Goal: Information Seeking & Learning: Learn about a topic

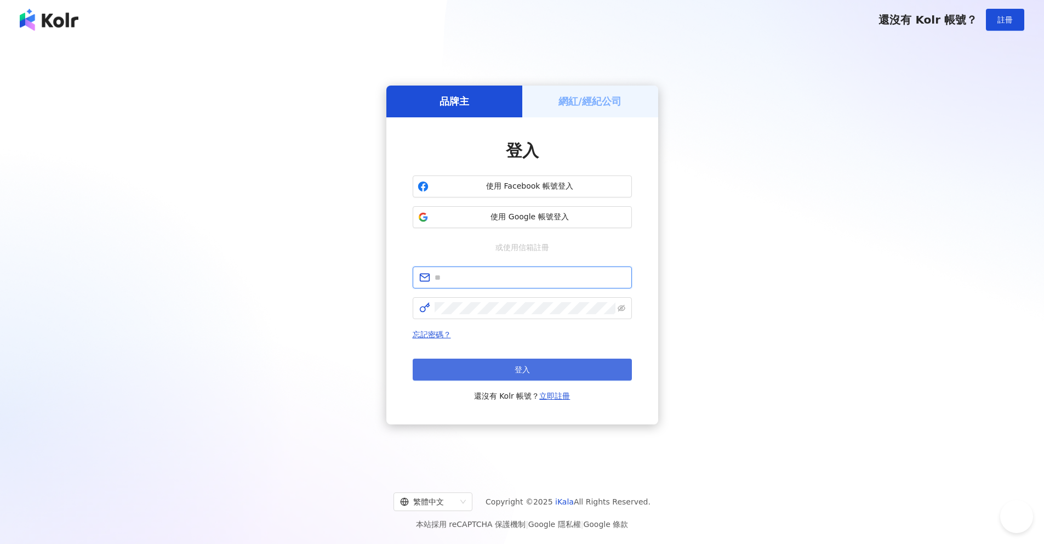
type input "**********"
click at [550, 367] on button "登入" at bounding box center [522, 369] width 219 height 22
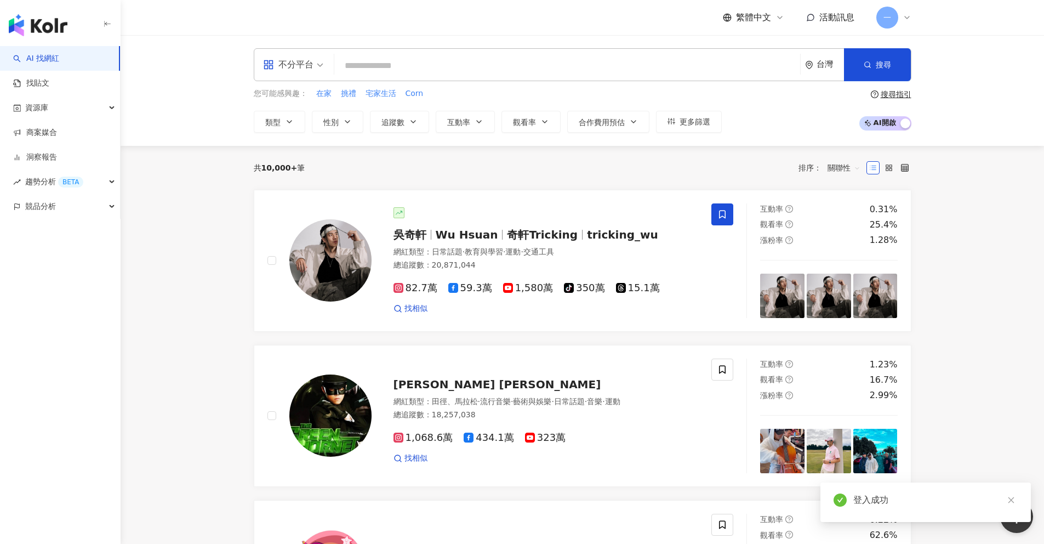
click at [384, 65] on input "search" at bounding box center [567, 65] width 457 height 21
type input "*"
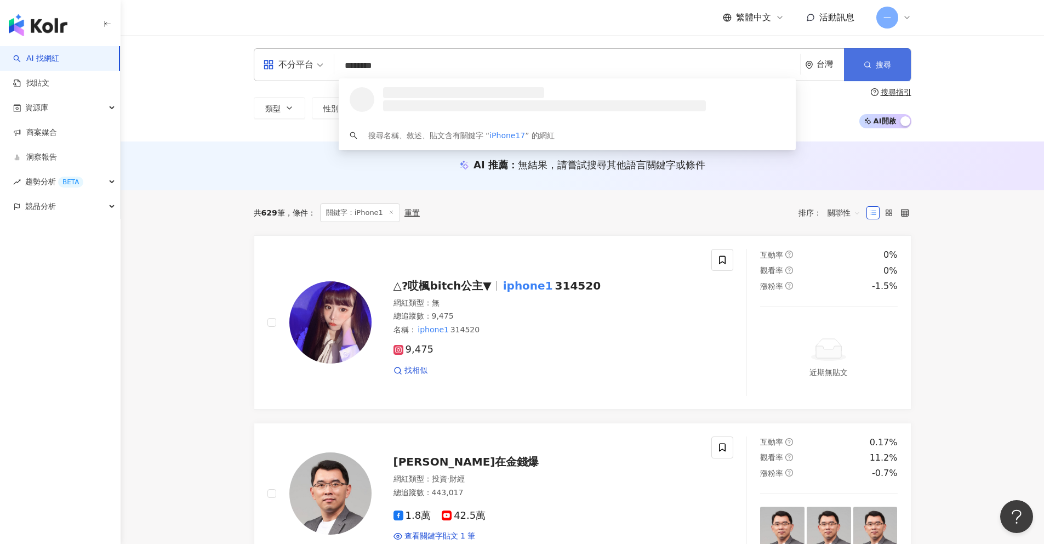
type input "********"
click at [902, 66] on button "搜尋" at bounding box center [877, 64] width 67 height 33
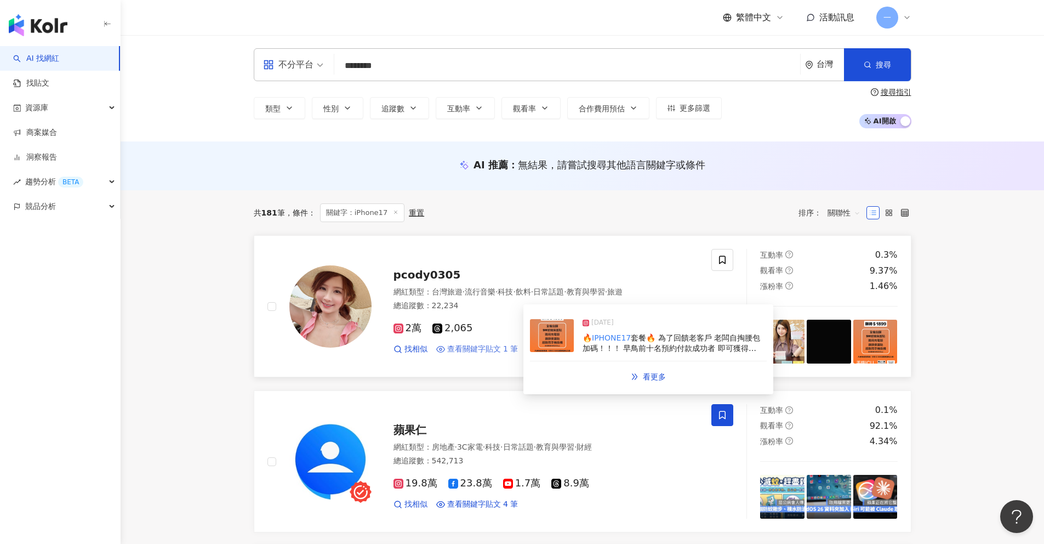
click at [485, 353] on span "查看關鍵字貼文 1 筆" at bounding box center [482, 349] width 71 height 11
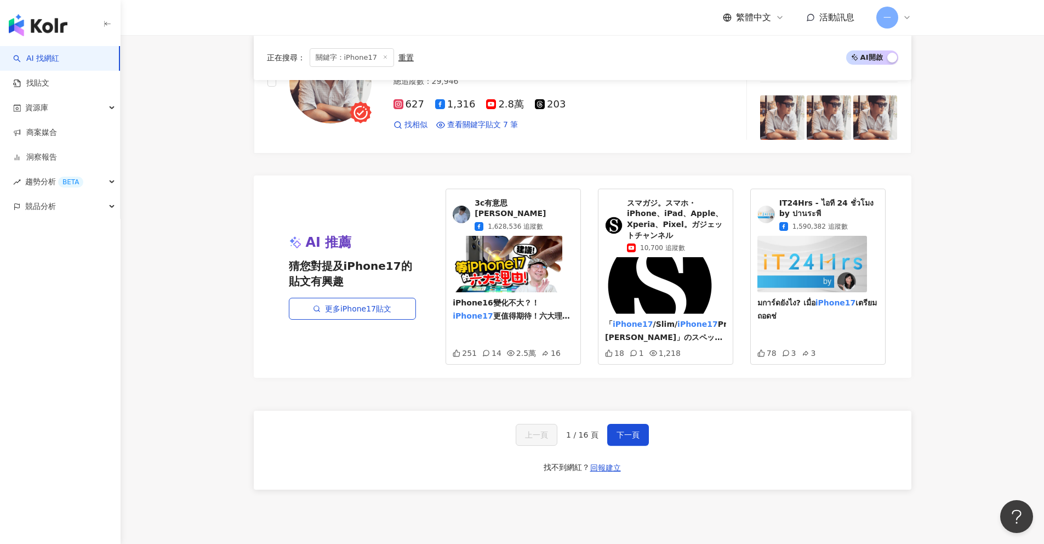
scroll to position [2025, 0]
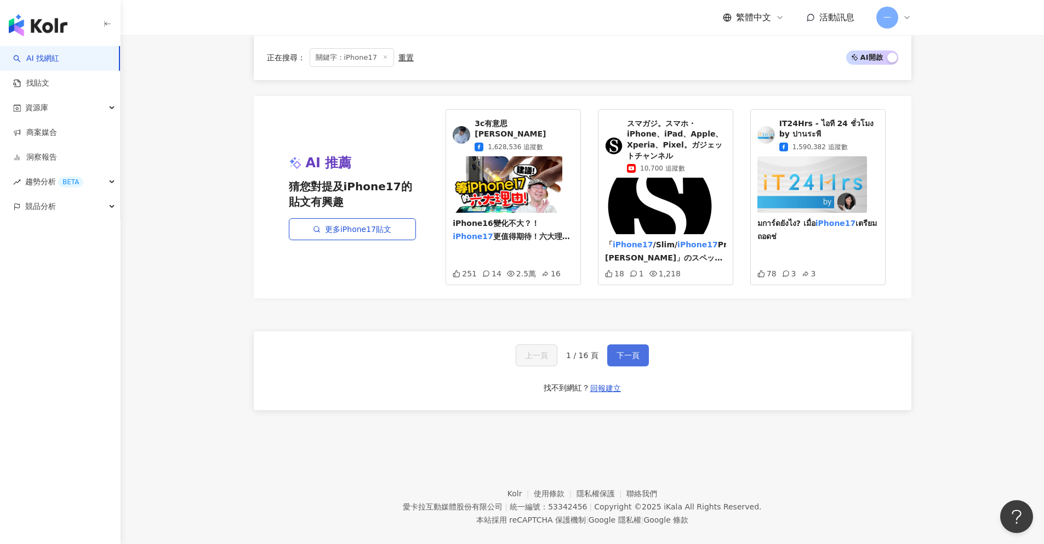
click at [634, 351] on span "下一頁" at bounding box center [628, 355] width 23 height 9
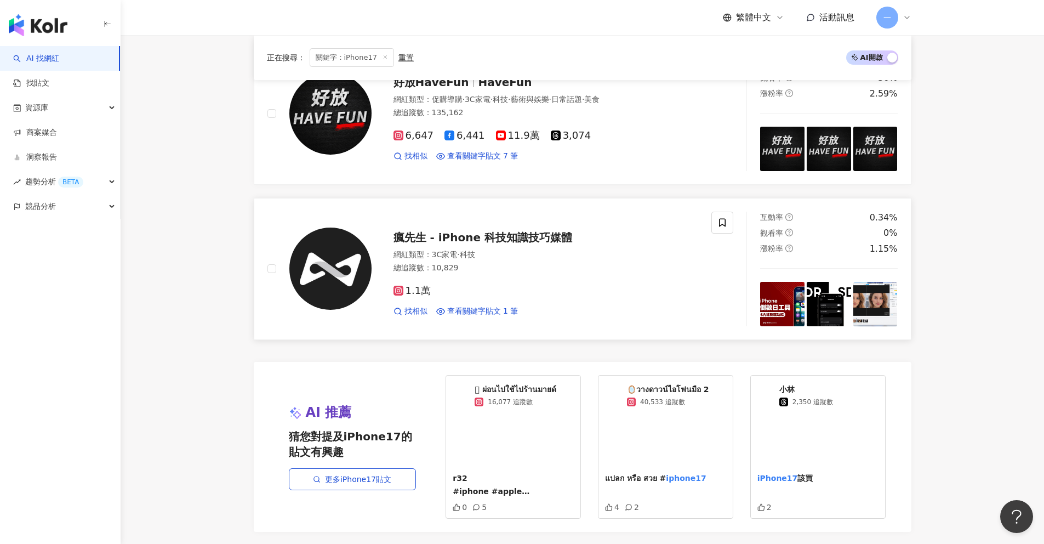
scroll to position [1993, 0]
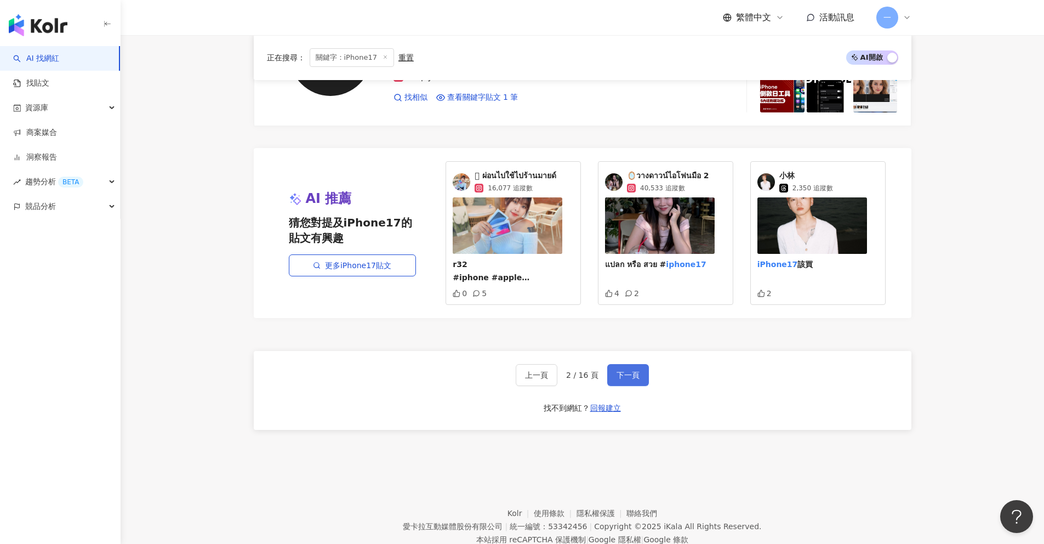
click at [622, 364] on button "下一頁" at bounding box center [628, 375] width 42 height 22
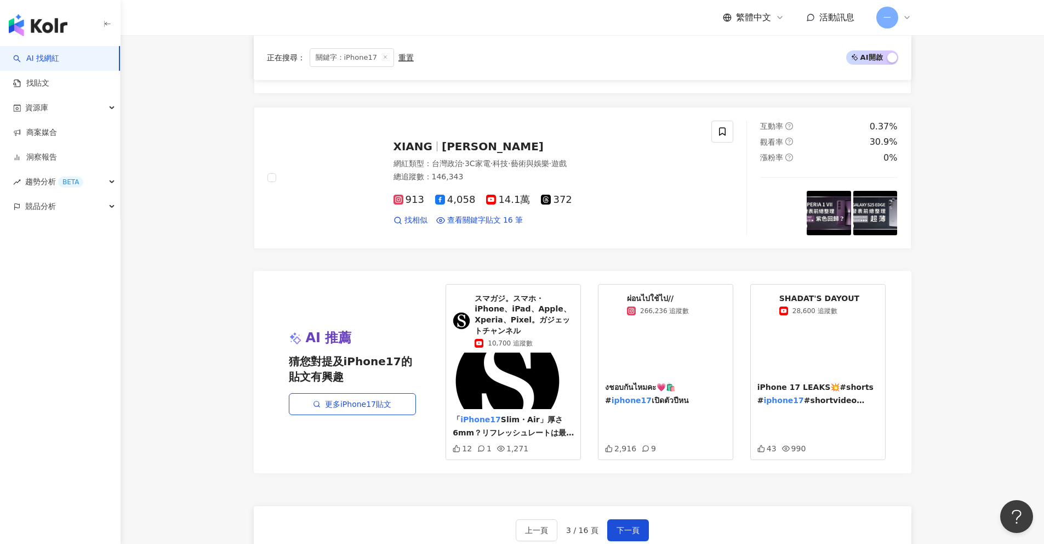
scroll to position [2025, 0]
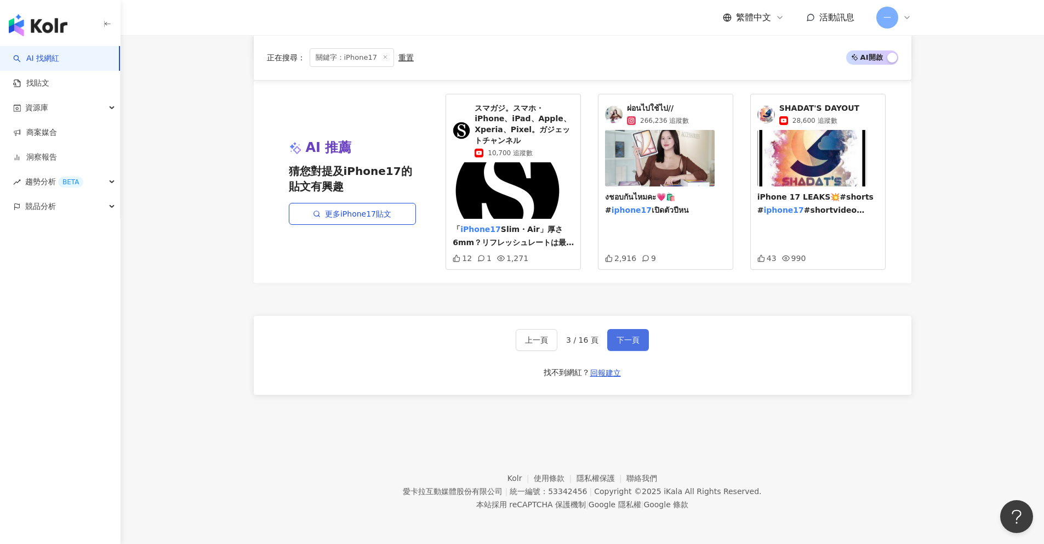
click at [620, 344] on span "下一頁" at bounding box center [628, 339] width 23 height 9
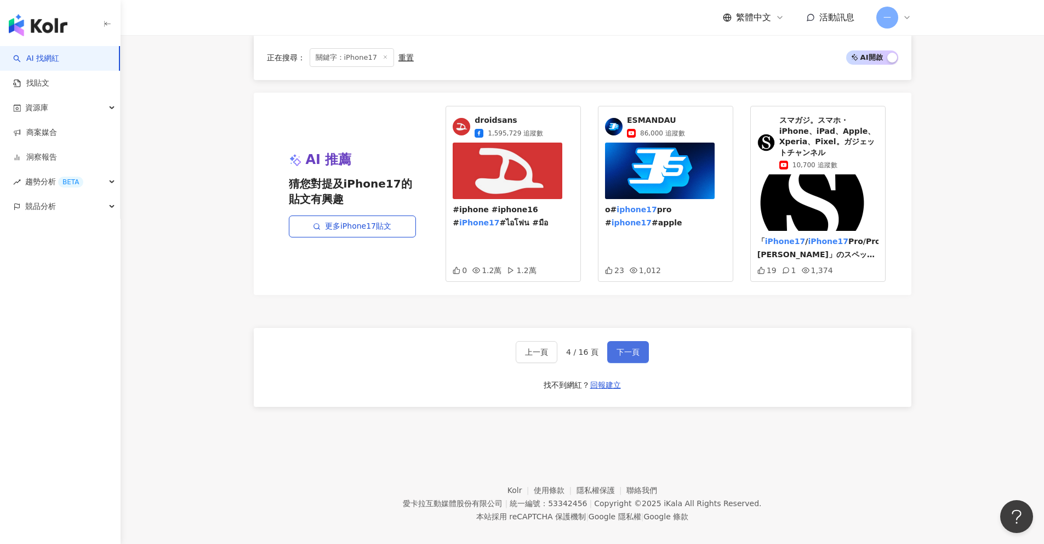
click at [625, 347] on span "下一頁" at bounding box center [628, 351] width 23 height 9
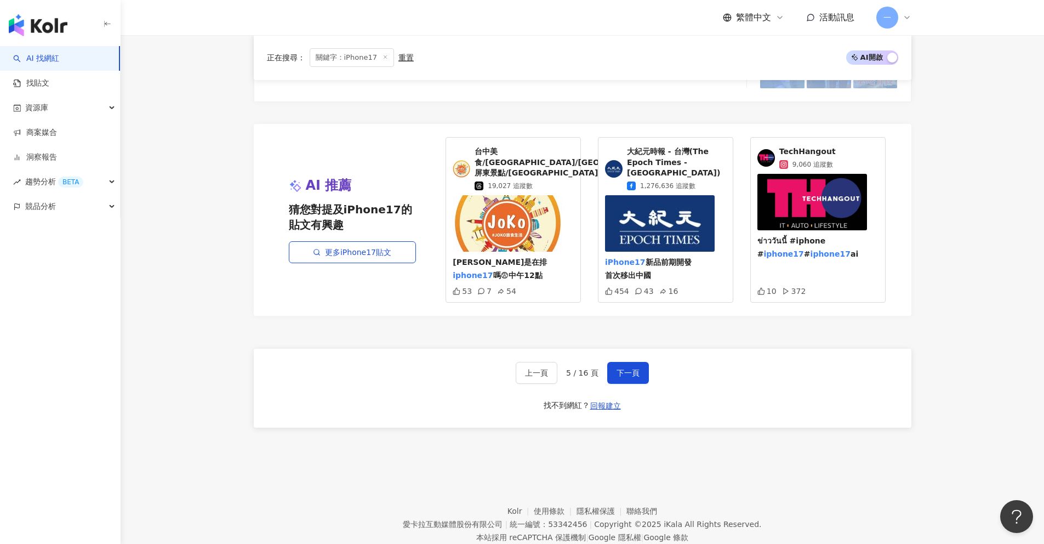
scroll to position [2036, 0]
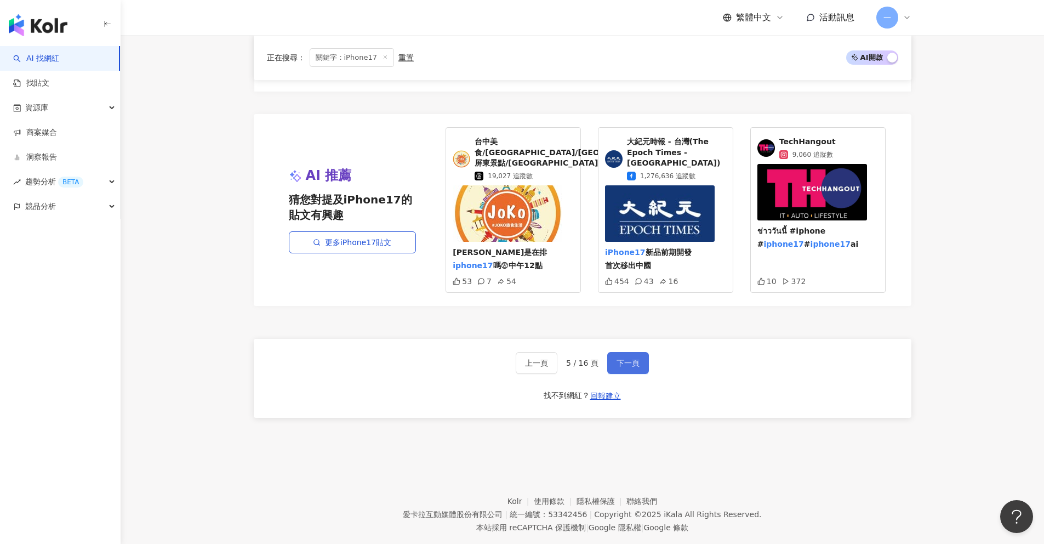
click at [636, 352] on button "下一頁" at bounding box center [628, 363] width 42 height 22
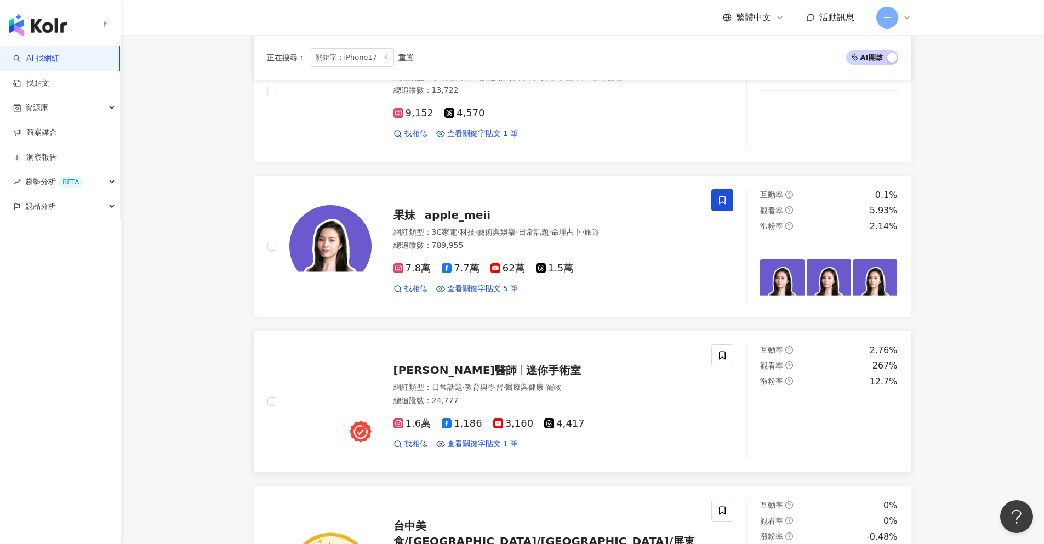
scroll to position [1479, 0]
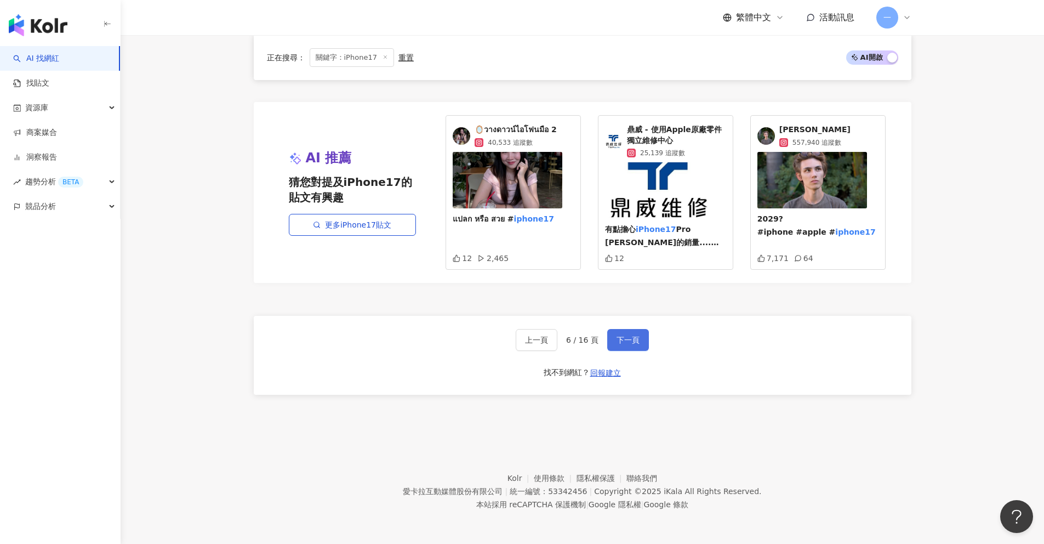
click at [633, 346] on button "下一頁" at bounding box center [628, 340] width 42 height 22
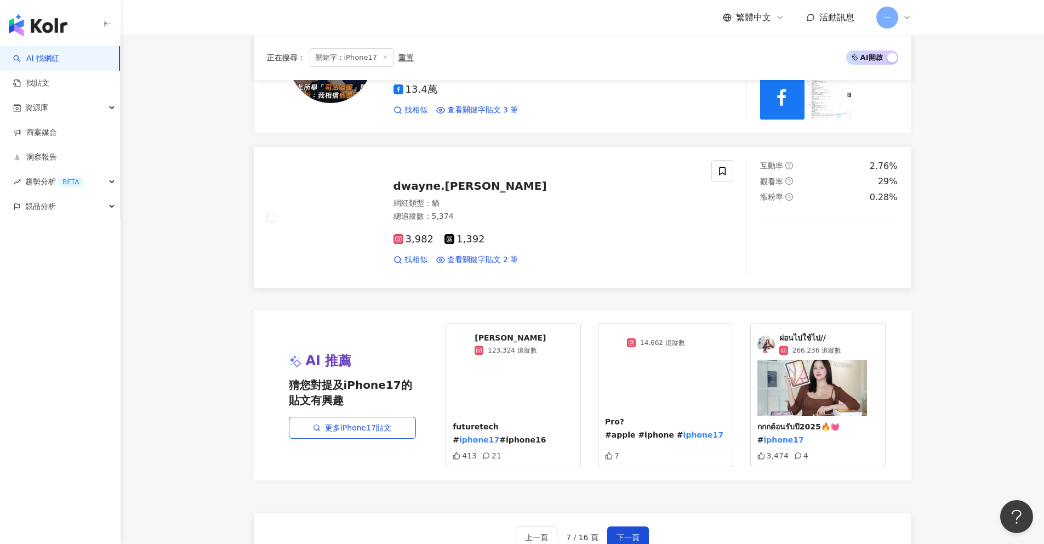
scroll to position [1993, 0]
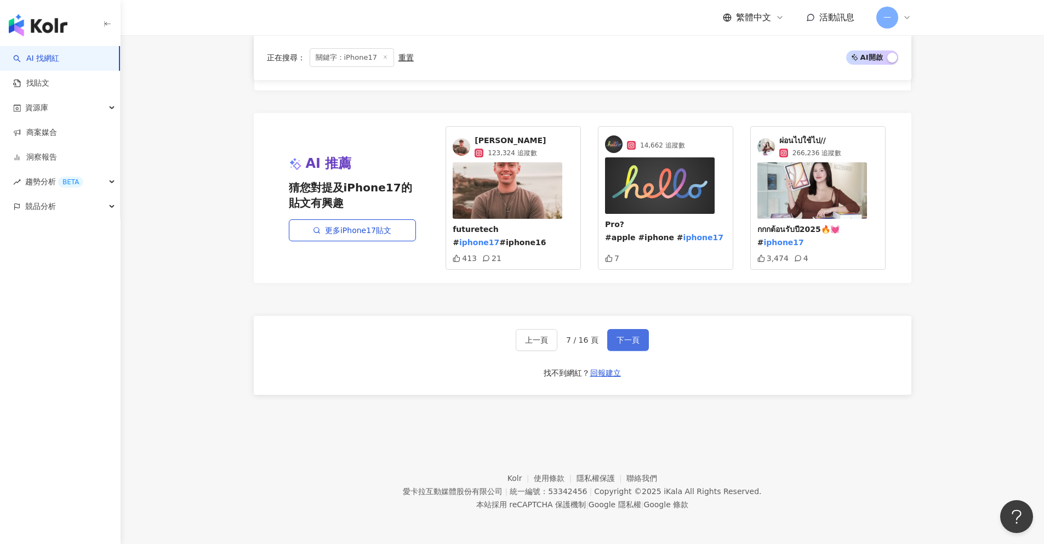
click at [630, 342] on span "下一頁" at bounding box center [628, 339] width 23 height 9
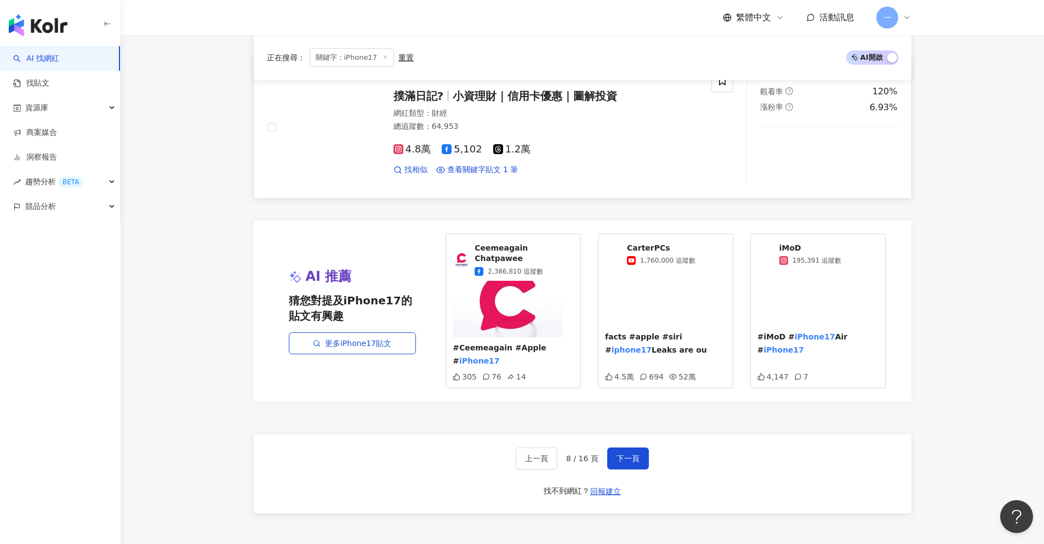
scroll to position [1963, 0]
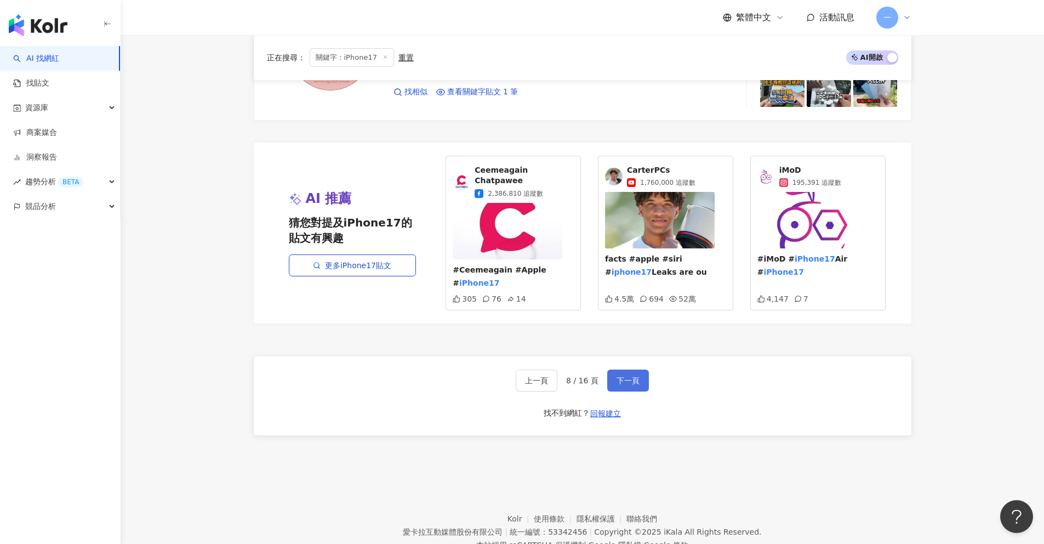
click at [642, 378] on button "下一頁" at bounding box center [628, 380] width 42 height 22
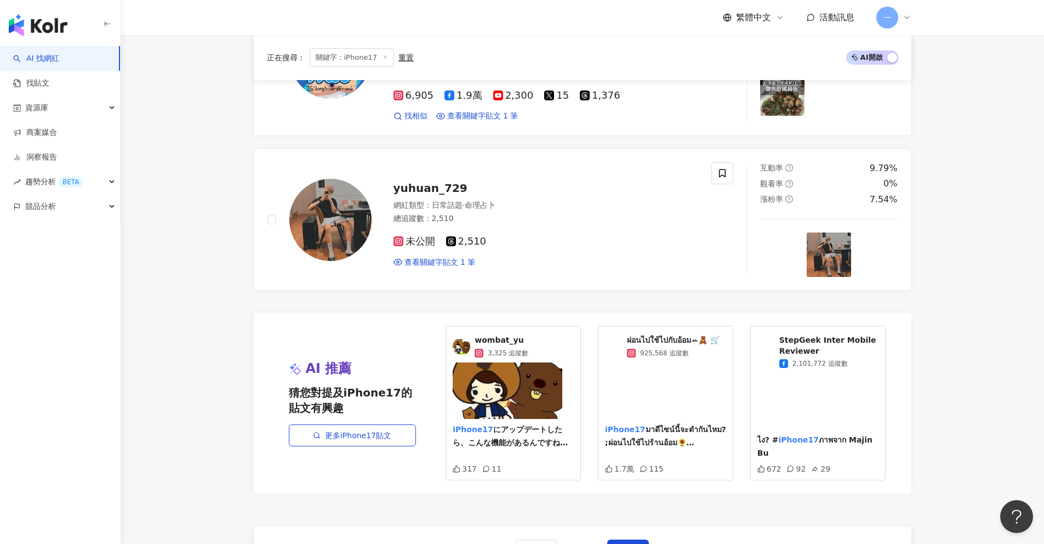
scroll to position [1988, 0]
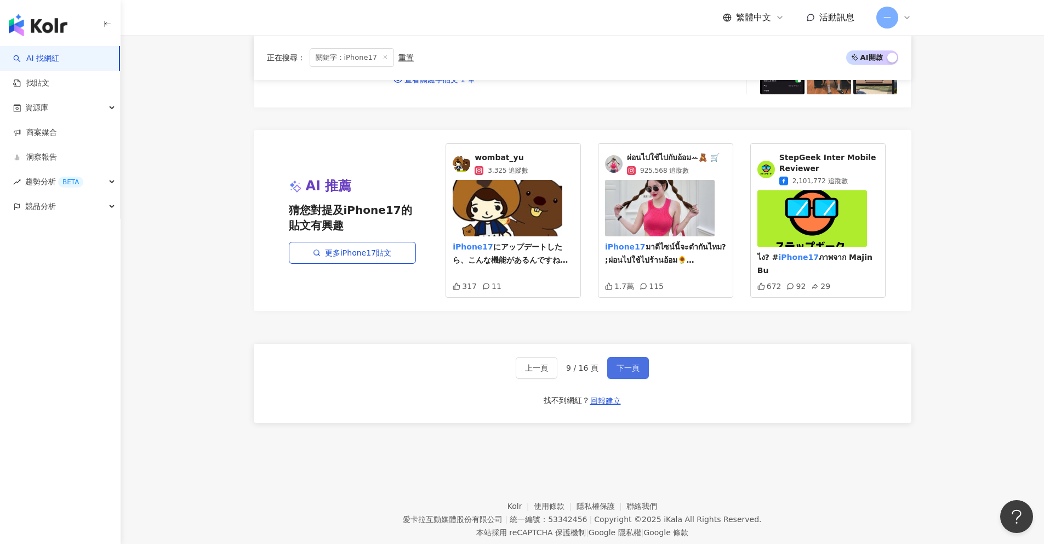
click at [622, 363] on button "下一頁" at bounding box center [628, 368] width 42 height 22
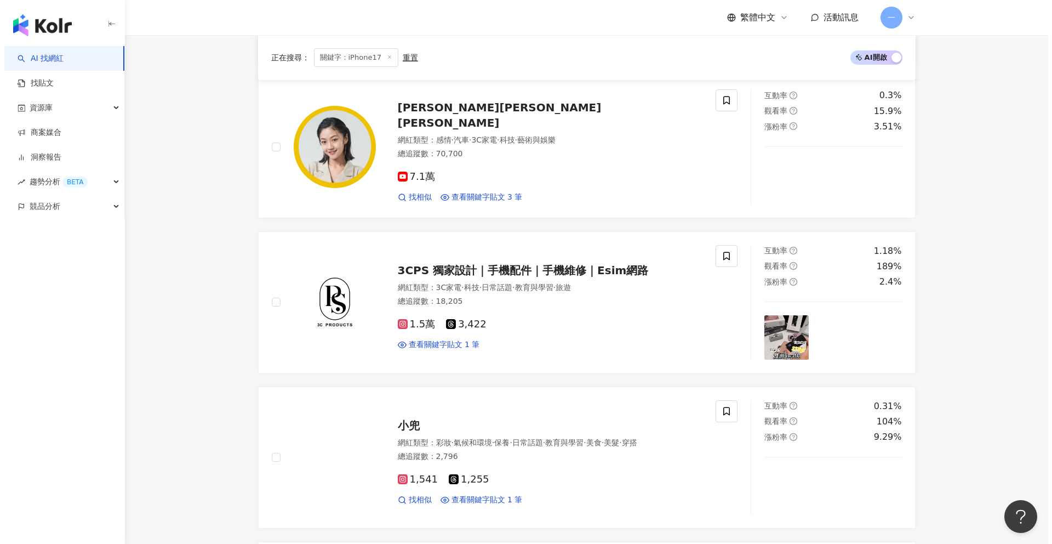
scroll to position [1977, 0]
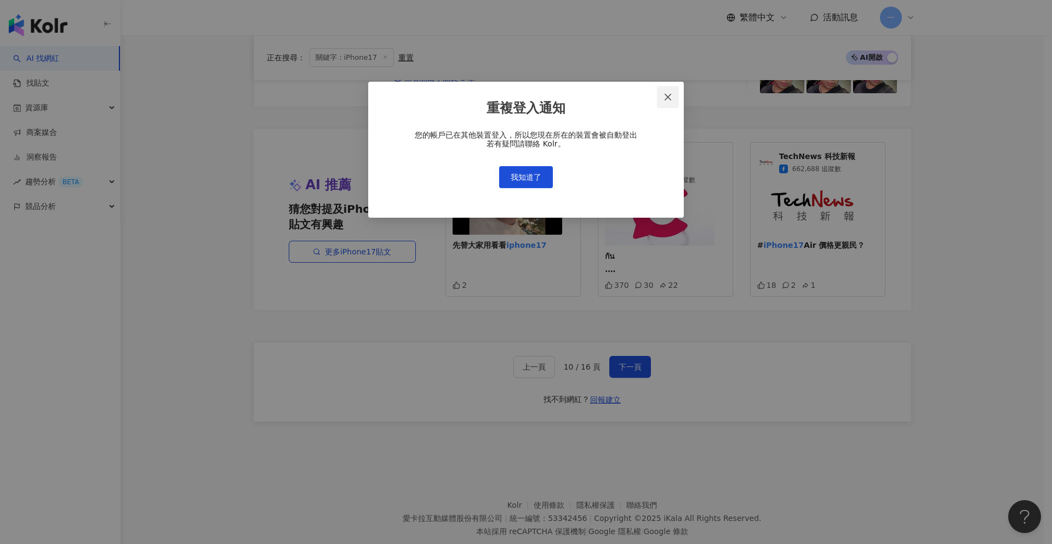
click at [668, 97] on icon "close" at bounding box center [668, 97] width 7 height 7
click at [522, 184] on button "我知道了" at bounding box center [526, 177] width 54 height 22
click at [533, 179] on span "我知道了" at bounding box center [526, 177] width 31 height 9
click at [152, 43] on div "重複登入通知 您的帳戶已在其他裝置登入，所以您現在所在的裝置會被自動登出 若有疑問請聯絡 Kolr。 我知道了" at bounding box center [526, 272] width 1052 height 544
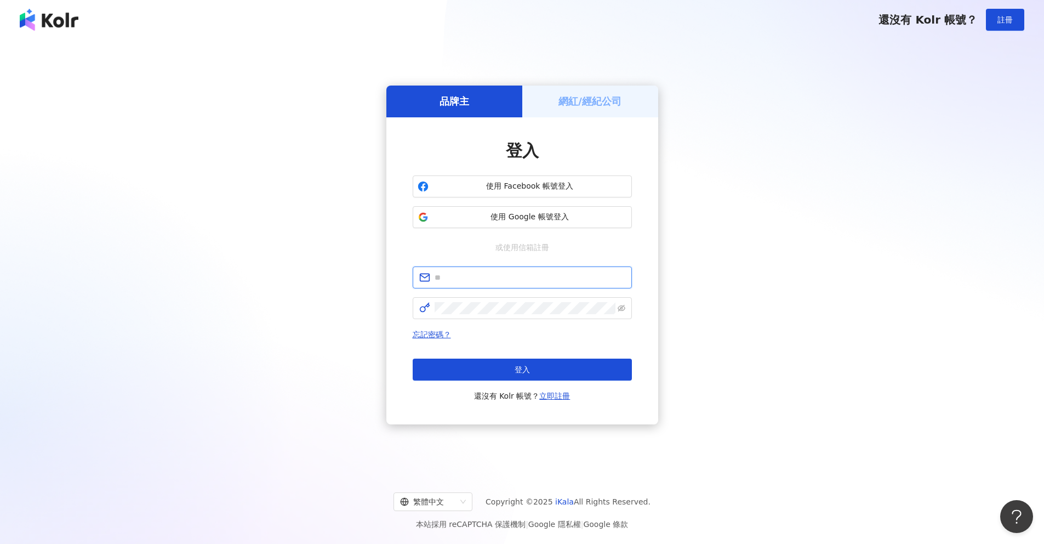
type input "**********"
click at [561, 378] on button "登入" at bounding box center [522, 369] width 219 height 22
type input "**********"
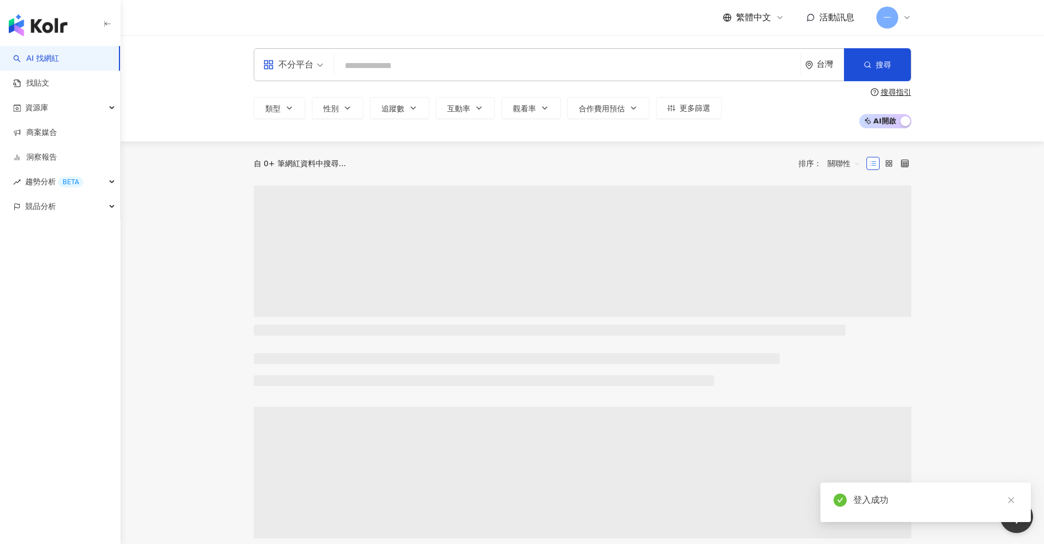
click at [406, 64] on input "search" at bounding box center [567, 65] width 457 height 21
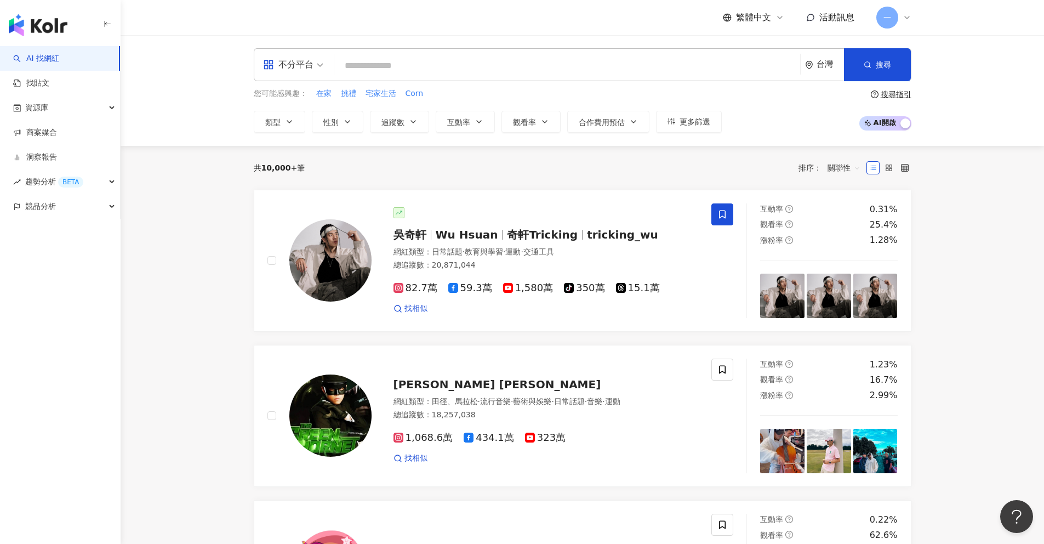
click at [459, 67] on input "search" at bounding box center [567, 65] width 457 height 21
type input "*"
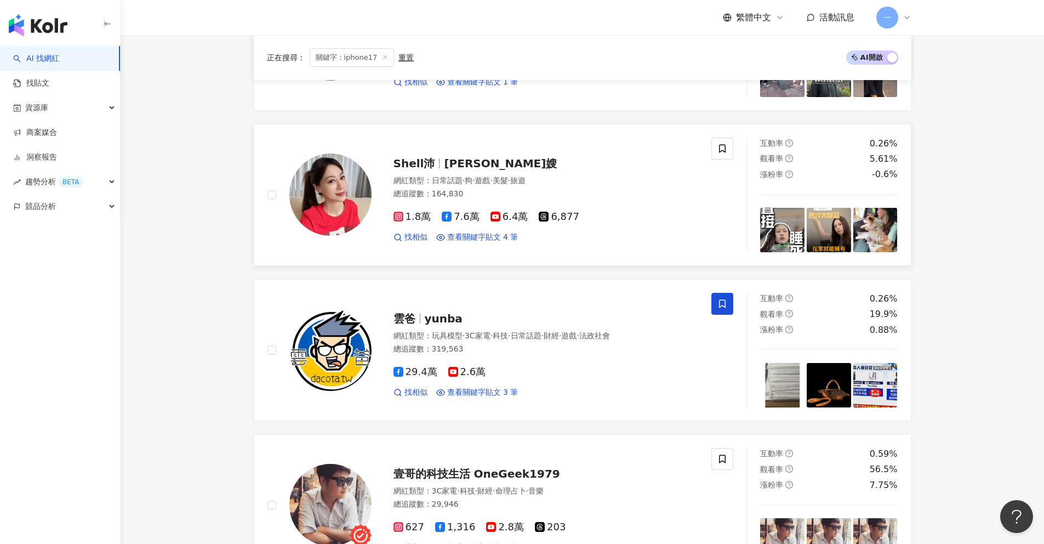
scroll to position [2025, 0]
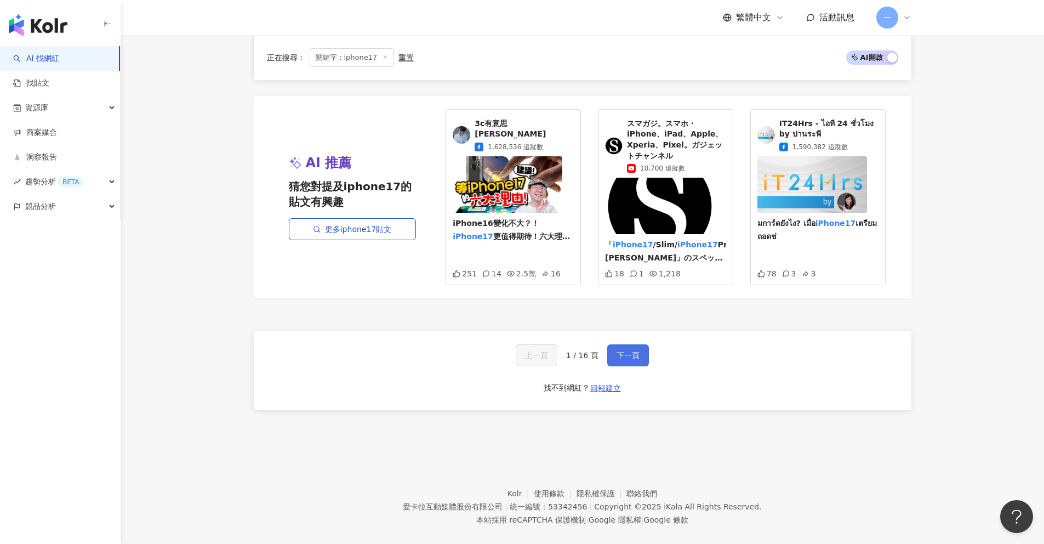
type input "********"
click at [640, 344] on button "下一頁" at bounding box center [628, 355] width 42 height 22
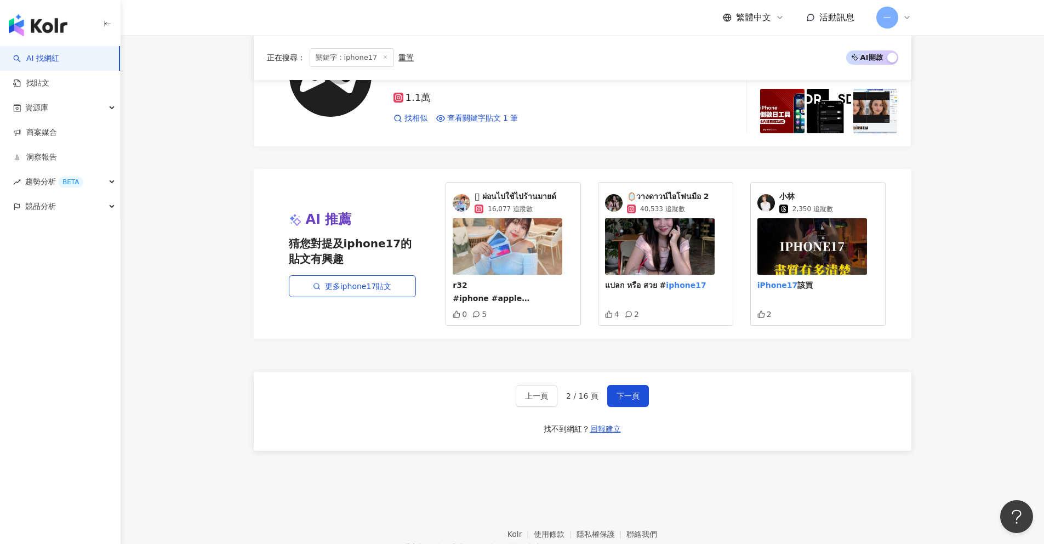
scroll to position [1993, 0]
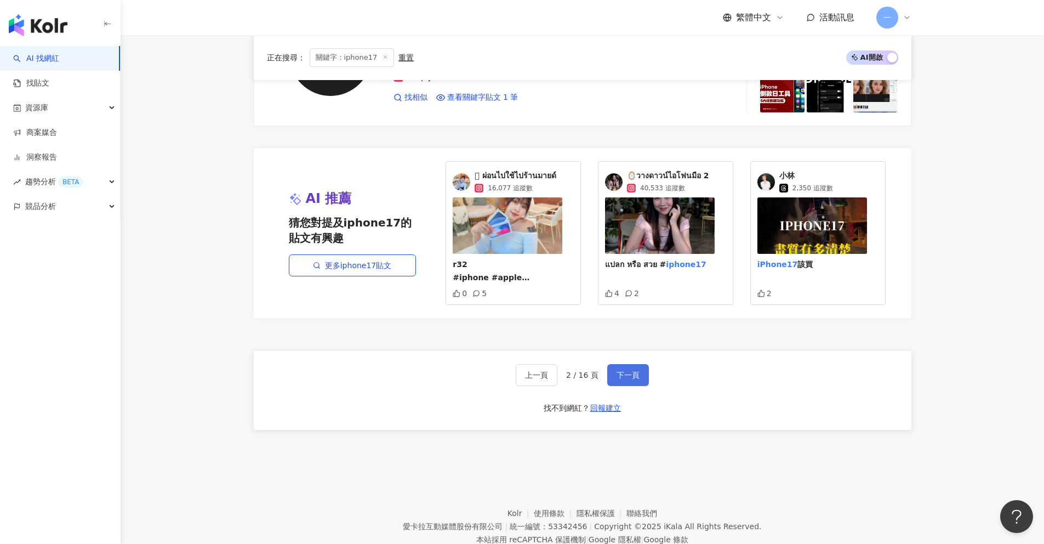
click at [635, 364] on button "下一頁" at bounding box center [628, 375] width 42 height 22
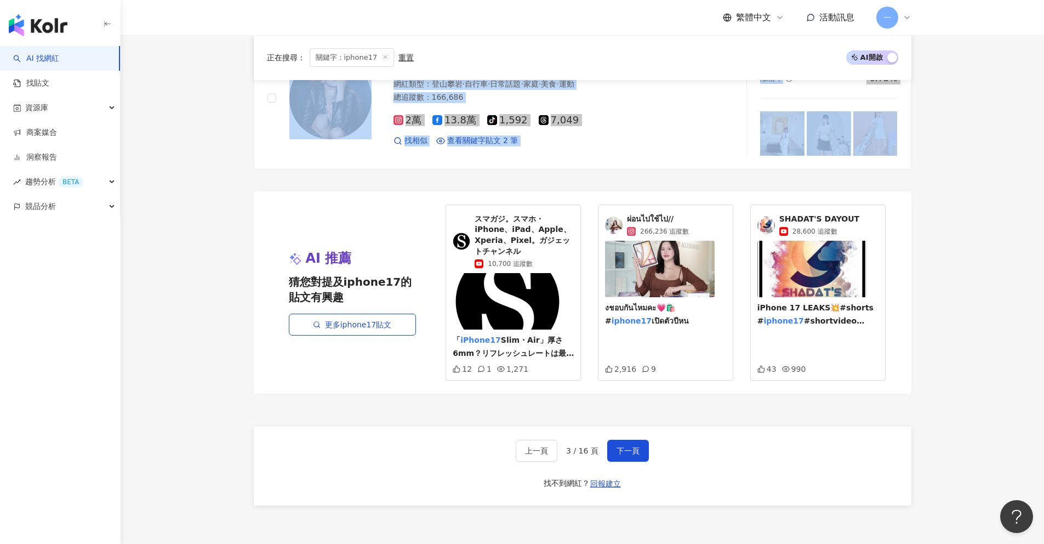
scroll to position [2025, 0]
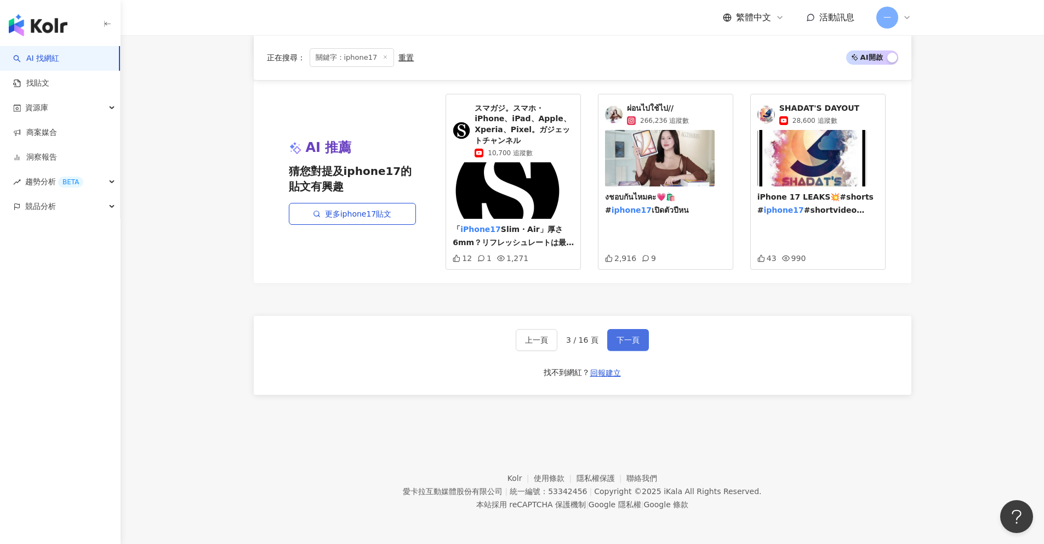
click at [641, 341] on button "下一頁" at bounding box center [628, 340] width 42 height 22
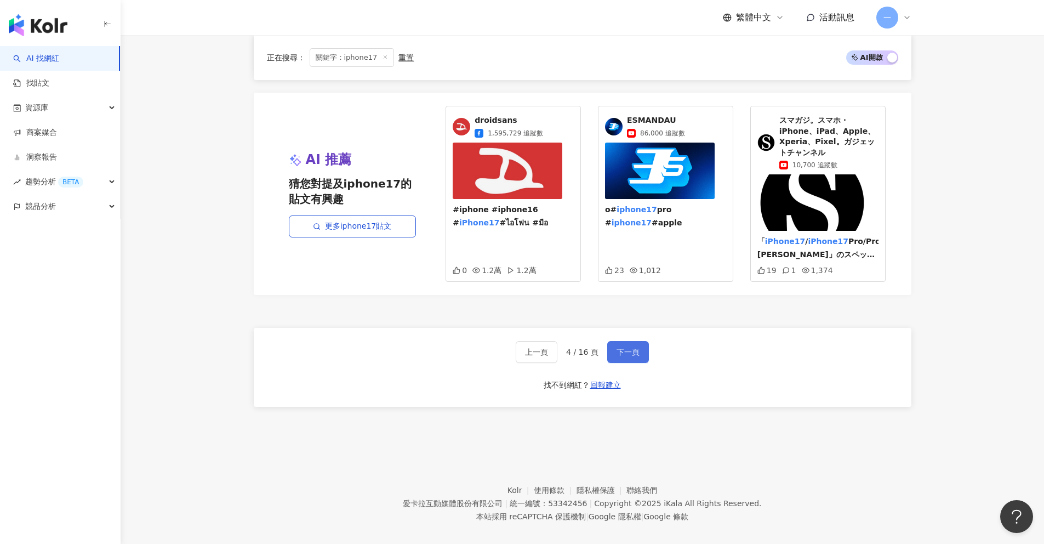
click at [624, 347] on span "下一頁" at bounding box center [628, 351] width 23 height 9
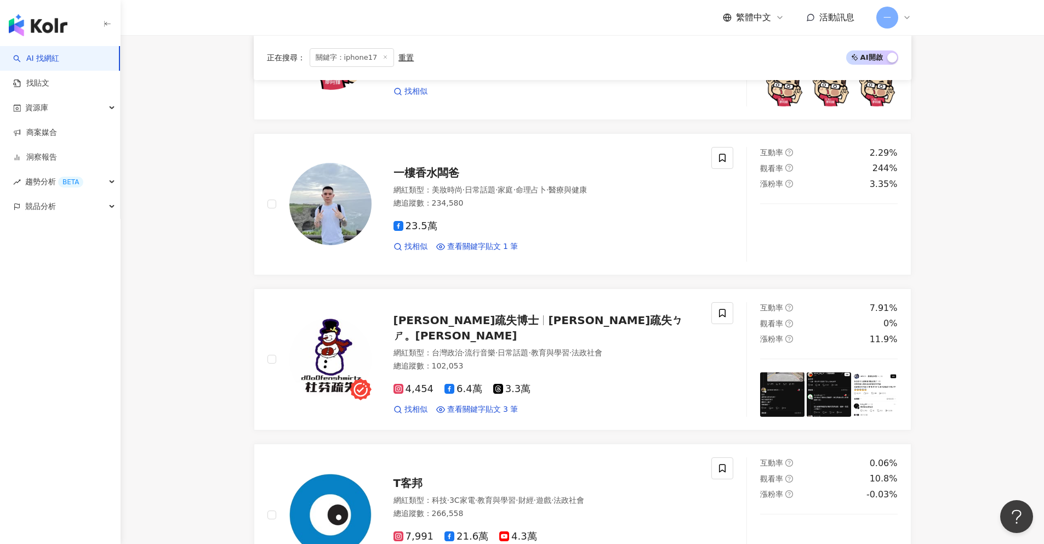
scroll to position [1912, 0]
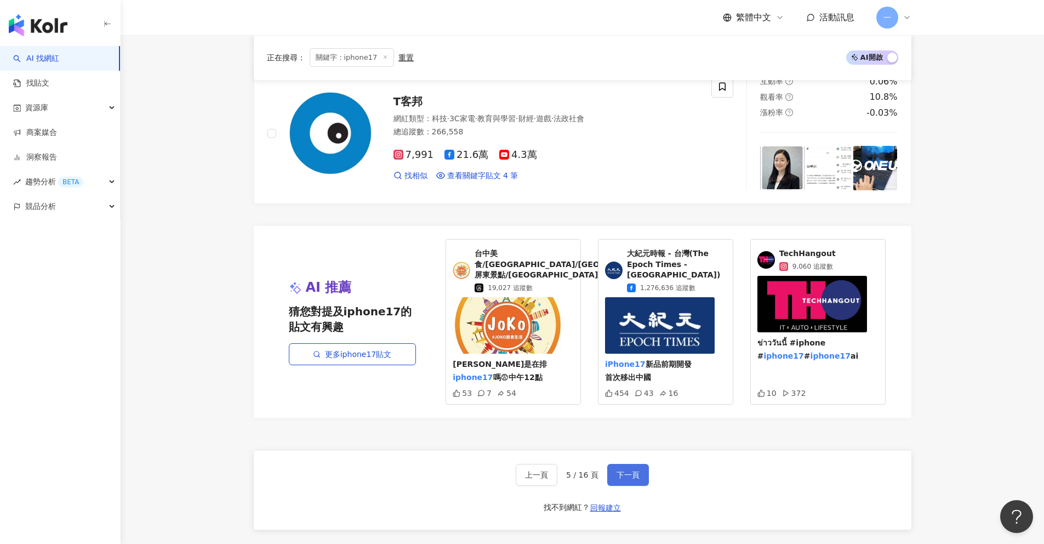
click at [636, 470] on span "下一頁" at bounding box center [628, 474] width 23 height 9
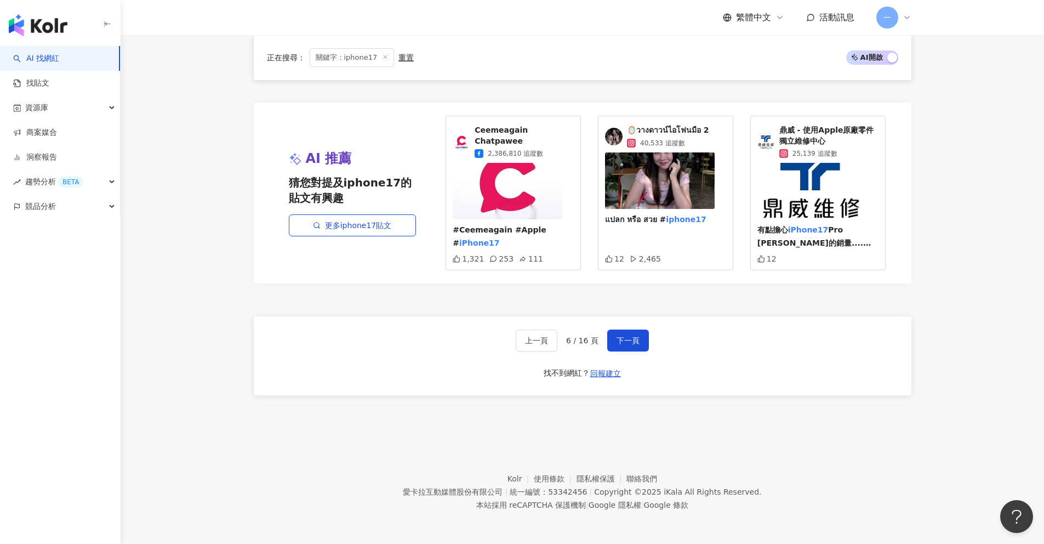
scroll to position [2036, 0]
click at [645, 344] on button "下一頁" at bounding box center [628, 340] width 42 height 22
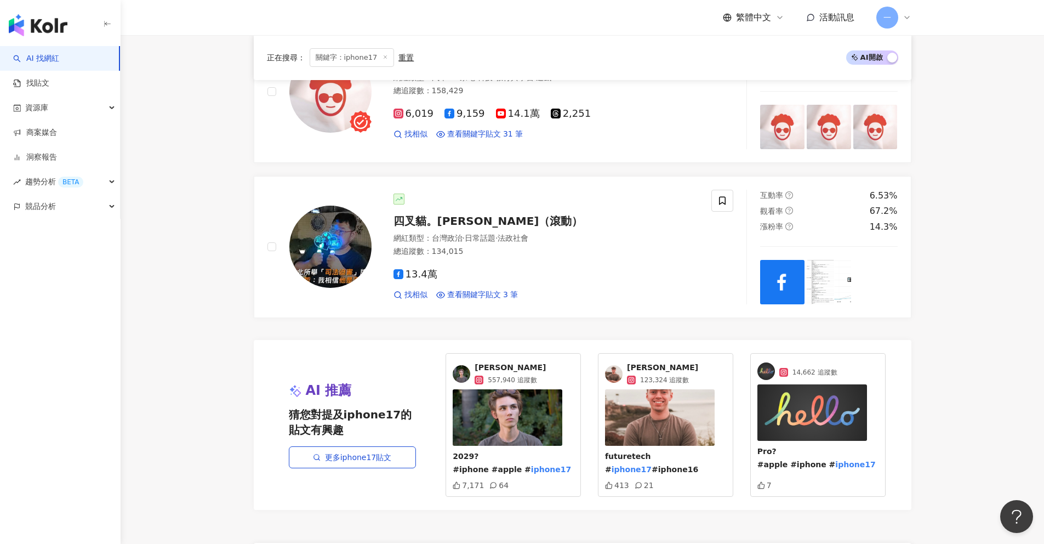
scroll to position [1993, 0]
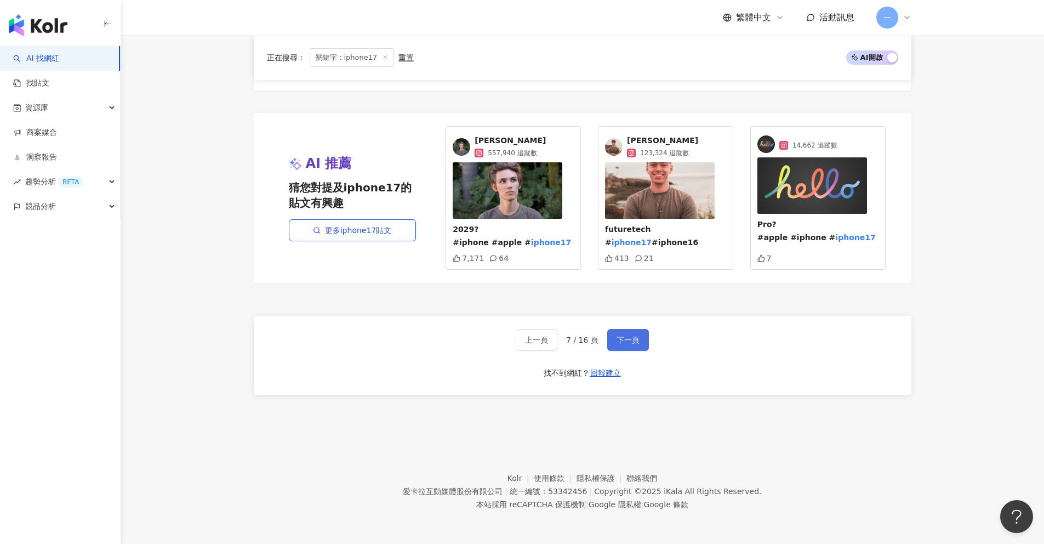
click at [625, 345] on button "下一頁" at bounding box center [628, 340] width 42 height 22
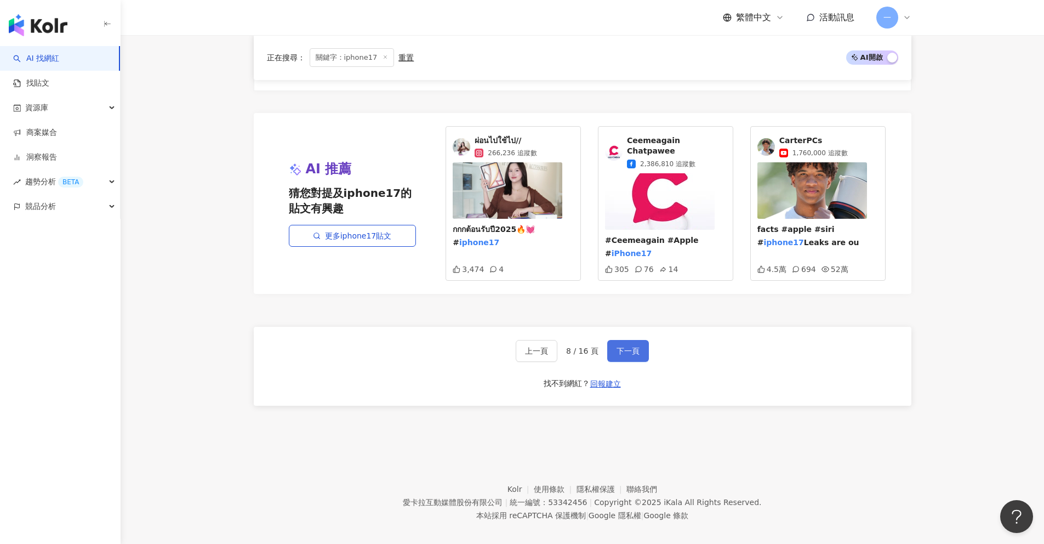
click at [625, 340] on button "下一頁" at bounding box center [628, 351] width 42 height 22
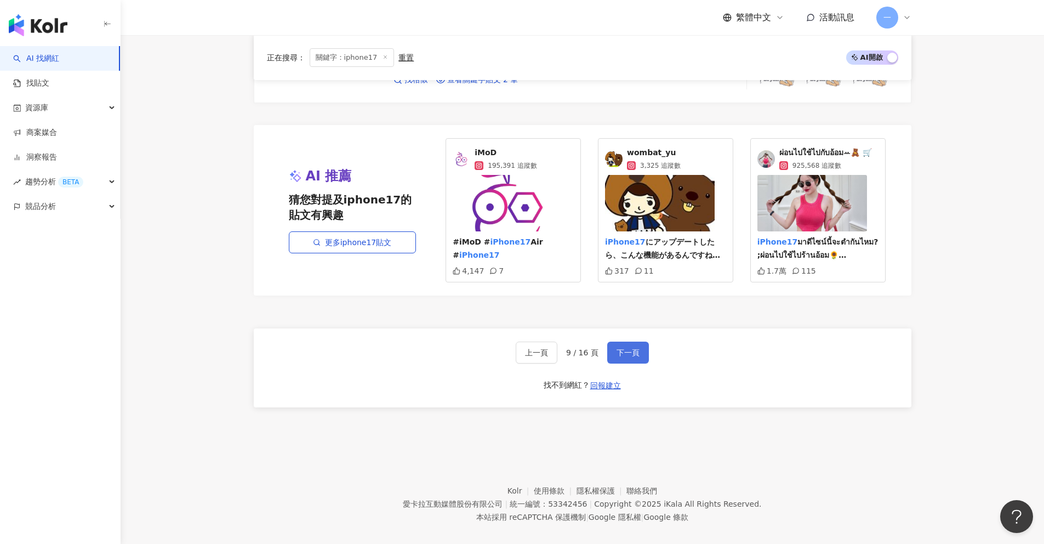
click at [632, 348] on span "下一頁" at bounding box center [628, 352] width 23 height 9
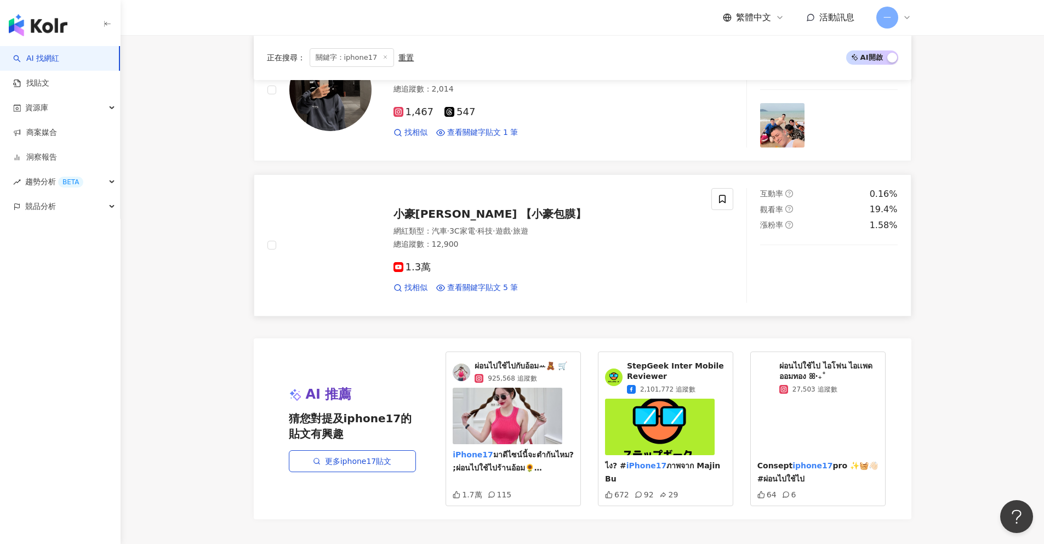
scroll to position [2004, 0]
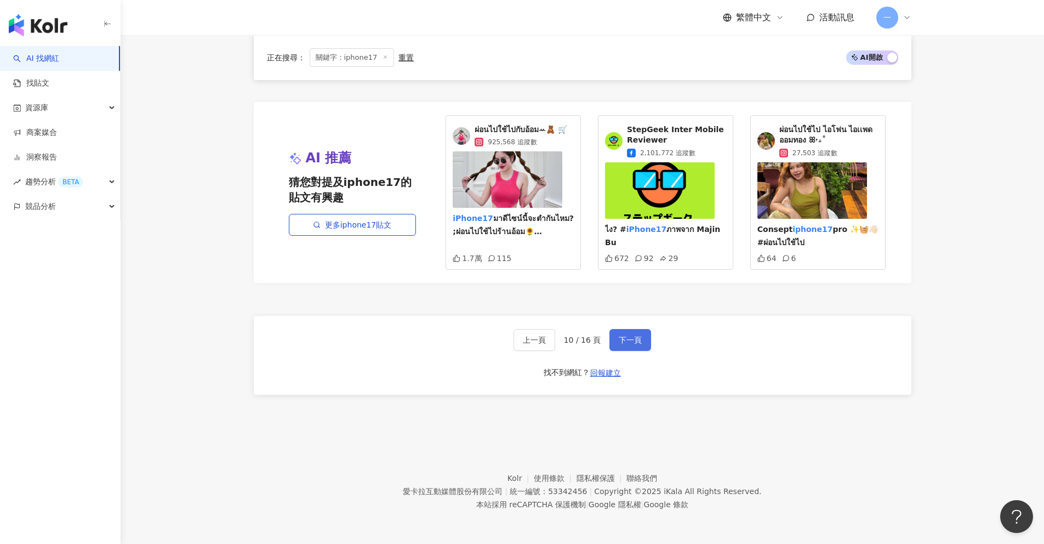
click at [627, 335] on span "下一頁" at bounding box center [630, 339] width 23 height 9
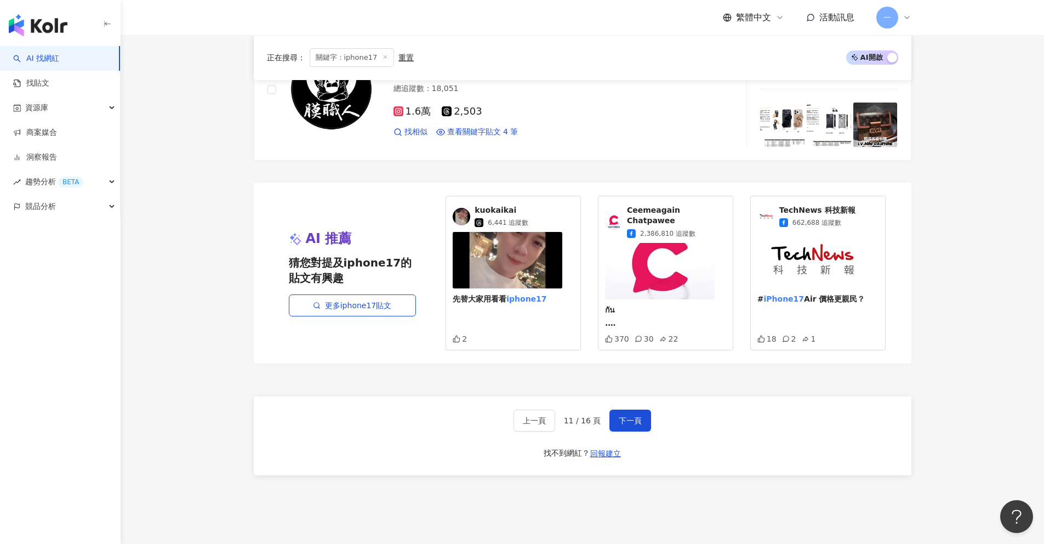
scroll to position [1993, 0]
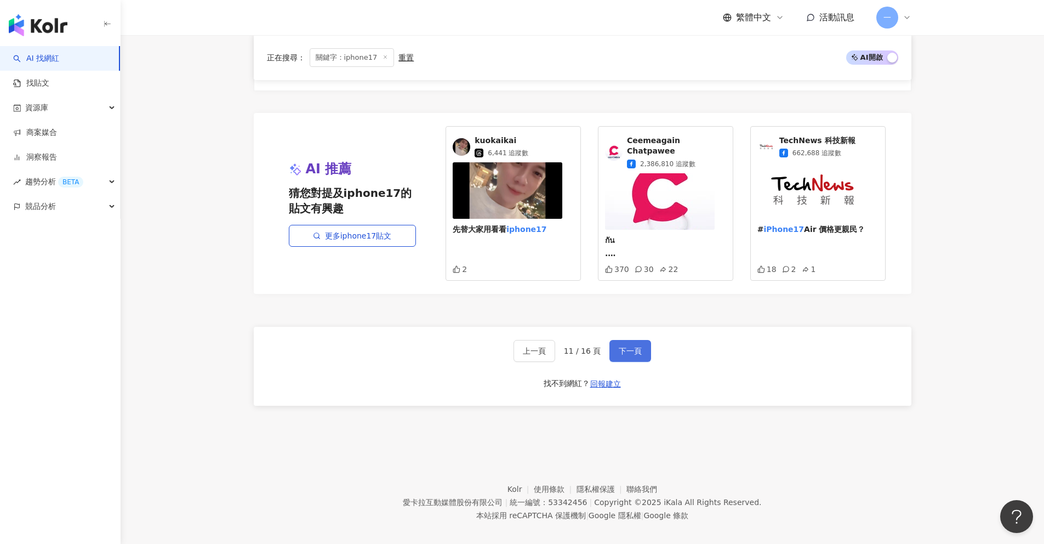
click at [626, 346] on button "下一頁" at bounding box center [630, 351] width 42 height 22
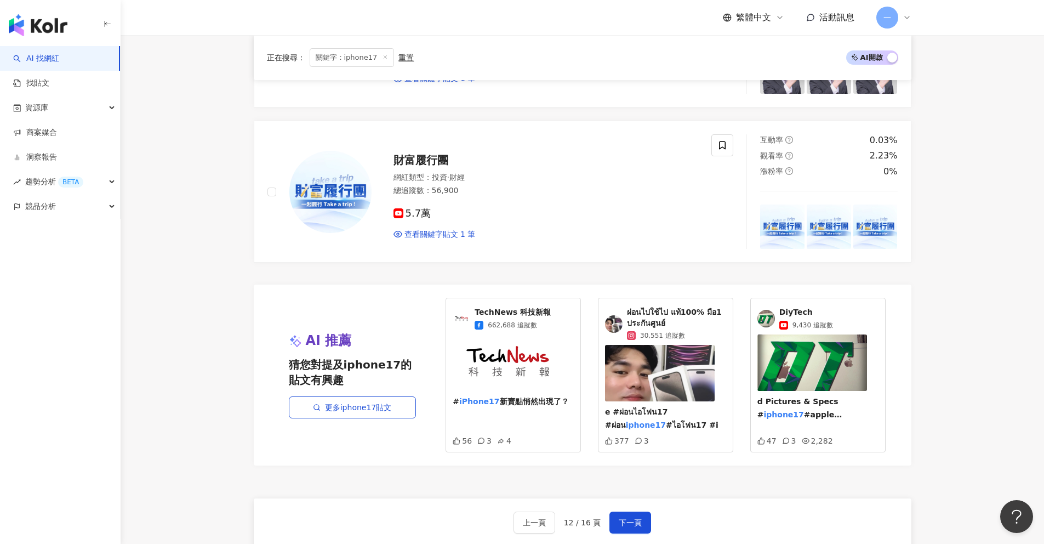
scroll to position [2036, 0]
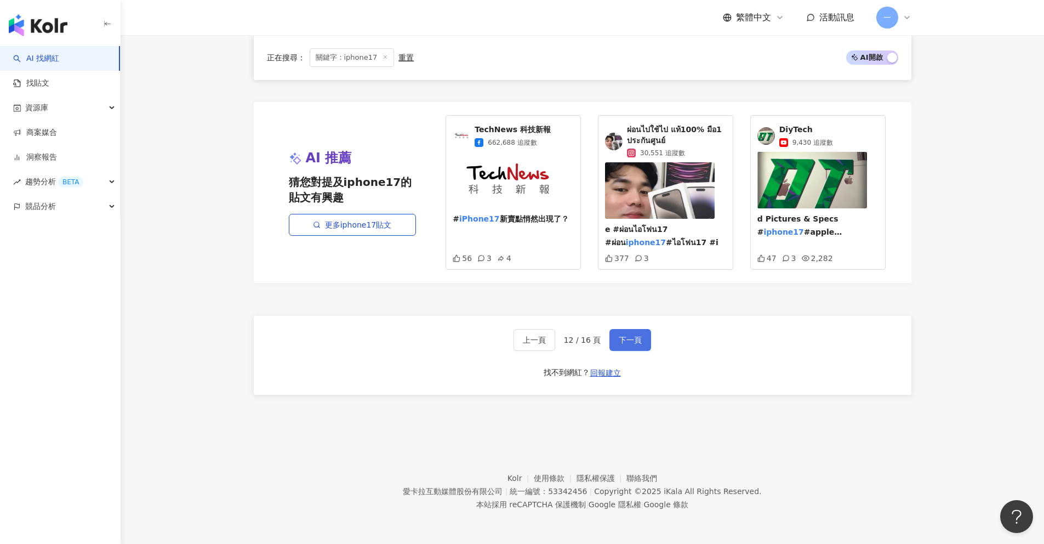
click at [622, 340] on span "下一頁" at bounding box center [630, 339] width 23 height 9
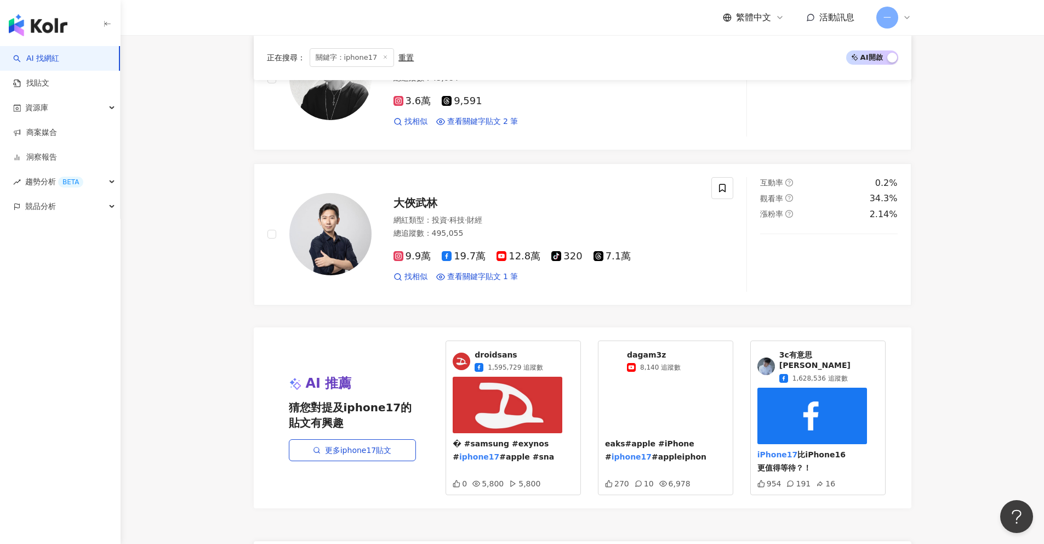
scroll to position [1993, 0]
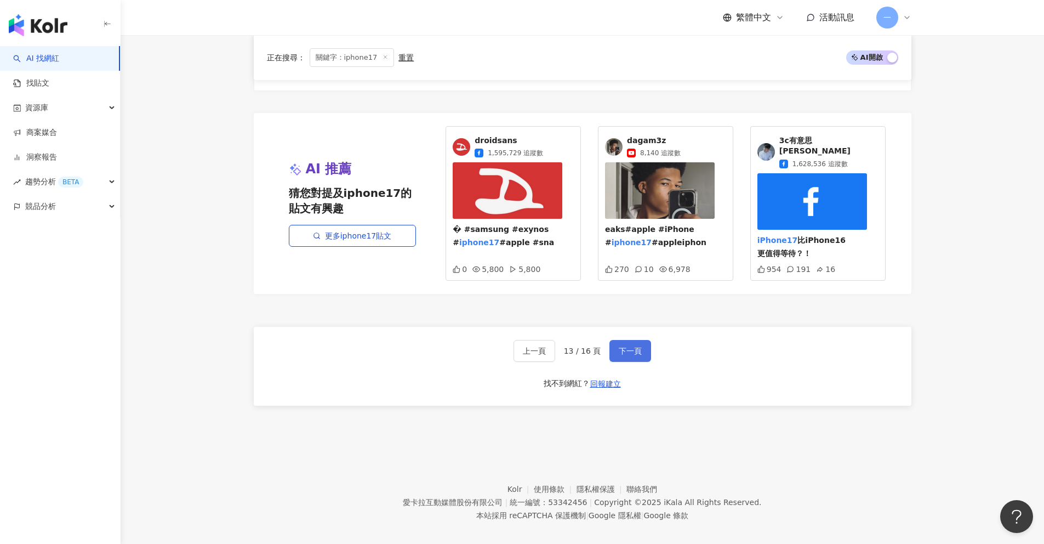
click at [638, 345] on button "下一頁" at bounding box center [630, 351] width 42 height 22
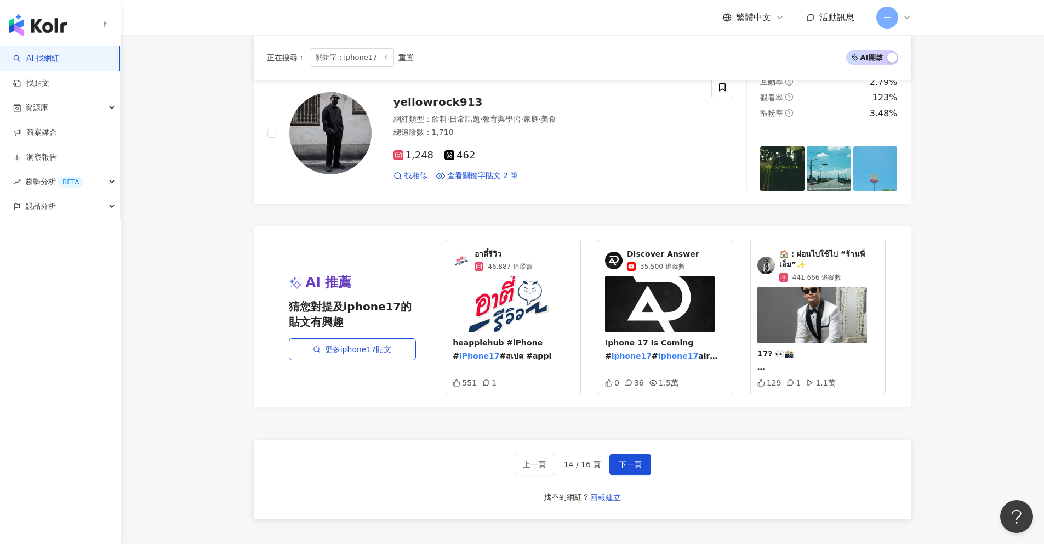
scroll to position [2004, 0]
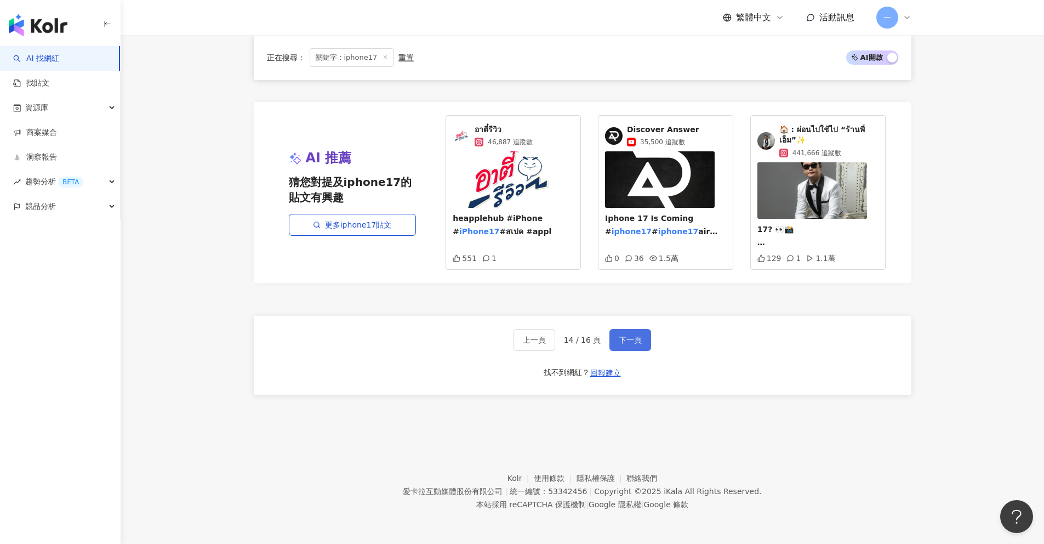
click at [620, 341] on span "下一頁" at bounding box center [630, 339] width 23 height 9
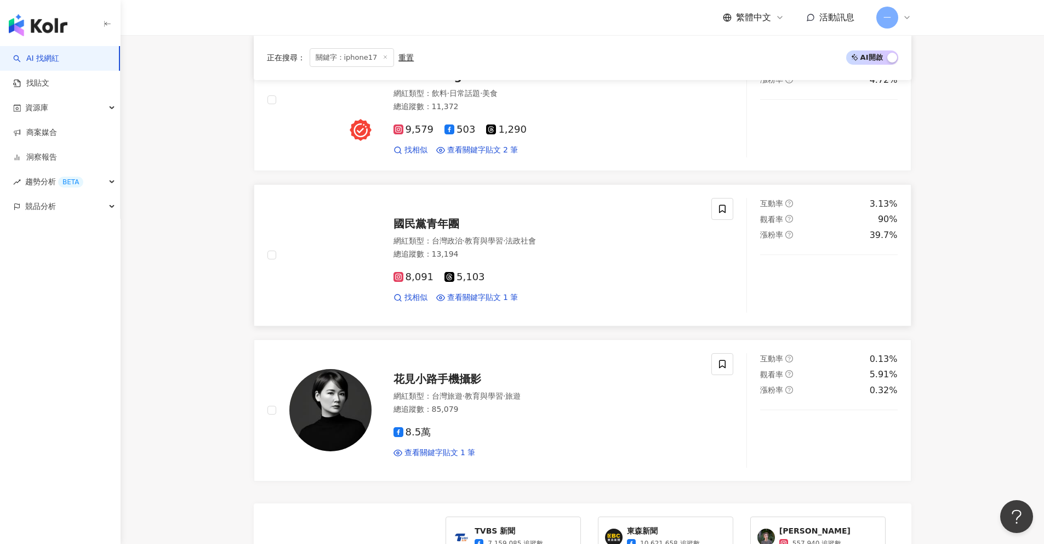
scroll to position [1896, 0]
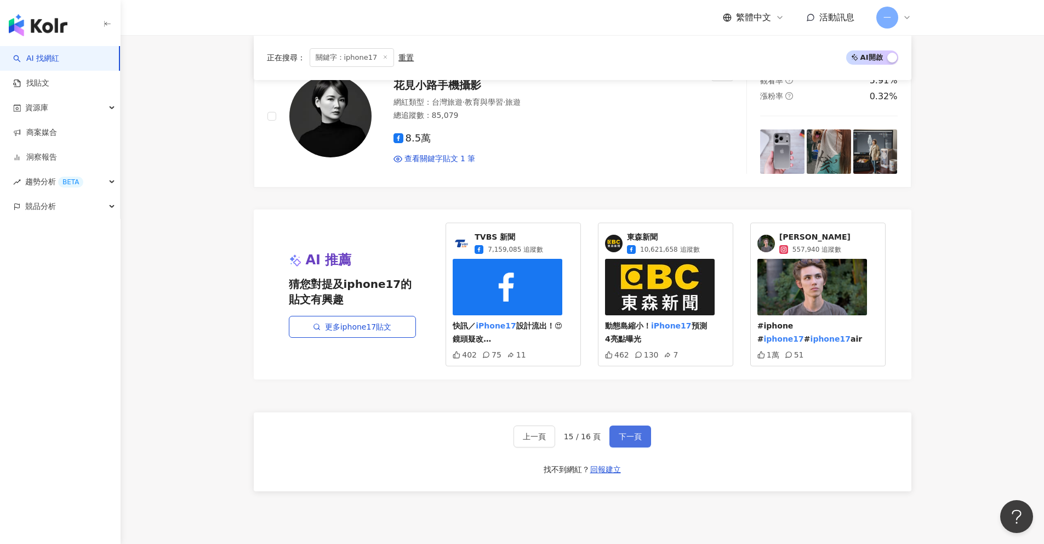
click at [635, 431] on button "下一頁" at bounding box center [630, 436] width 42 height 22
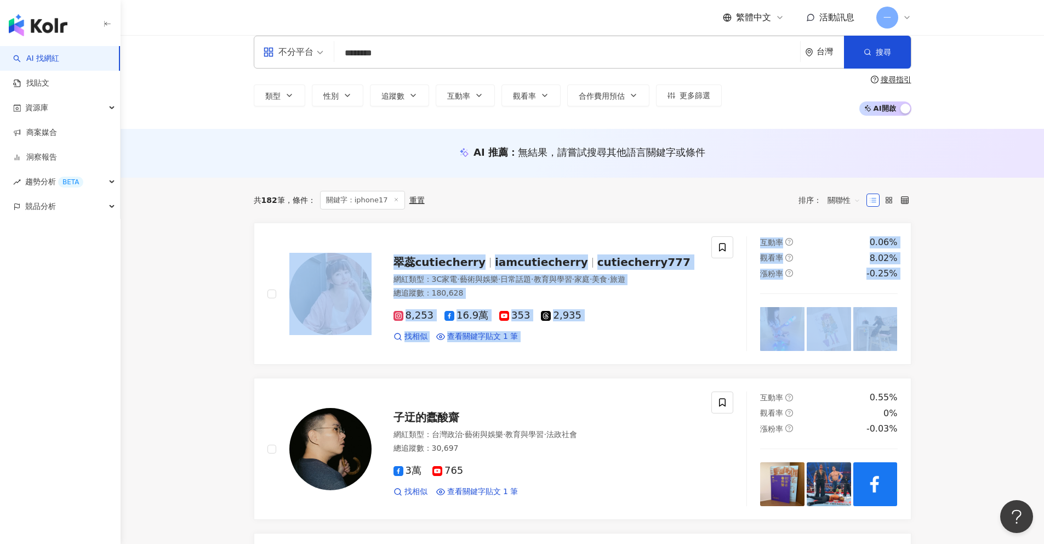
scroll to position [0, 0]
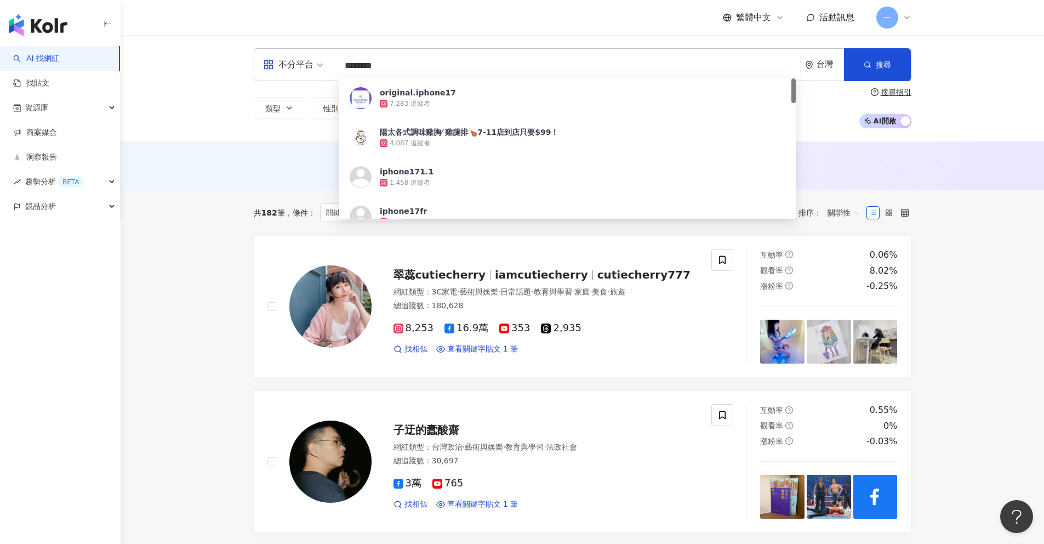
drag, startPoint x: 389, startPoint y: 68, endPoint x: 336, endPoint y: 66, distance: 53.2
click at [336, 66] on div "不分平台 ******** 台灣 搜尋 675cedef-90aa-4871-b0b9-1a604f871e4d original.iphone17 7,28…" at bounding box center [583, 64] width 658 height 33
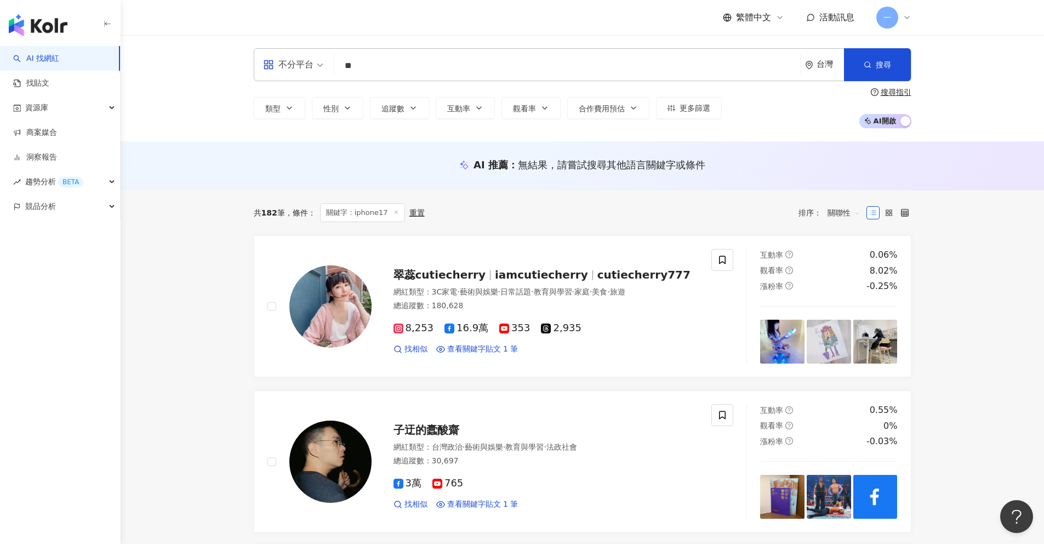
type input "**"
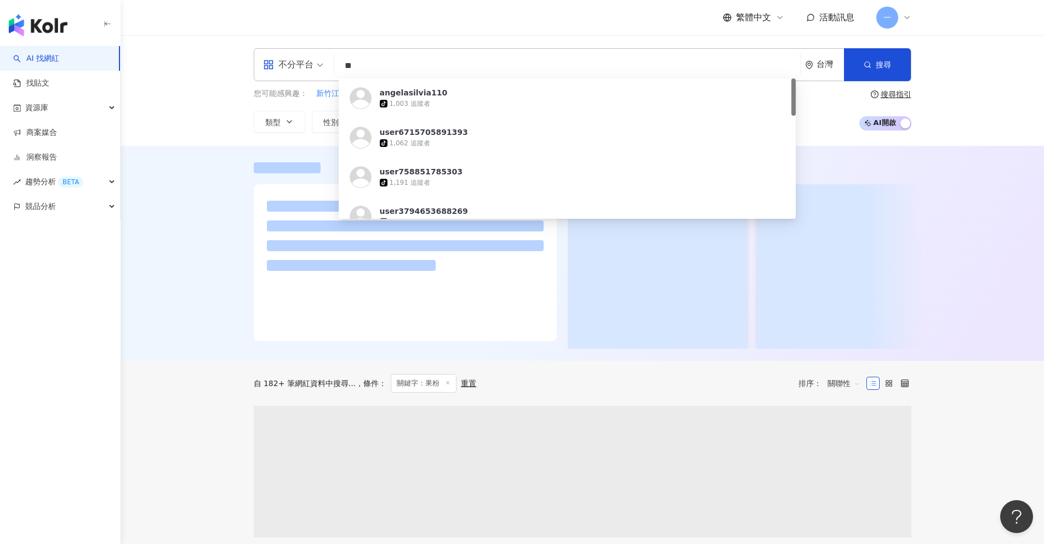
click at [993, 138] on div "不分平台 ** 台灣 搜尋 https://www.tiktok.com/@angelasilvia110 angelasilvia110 tiktok-ic…" at bounding box center [583, 90] width 924 height 111
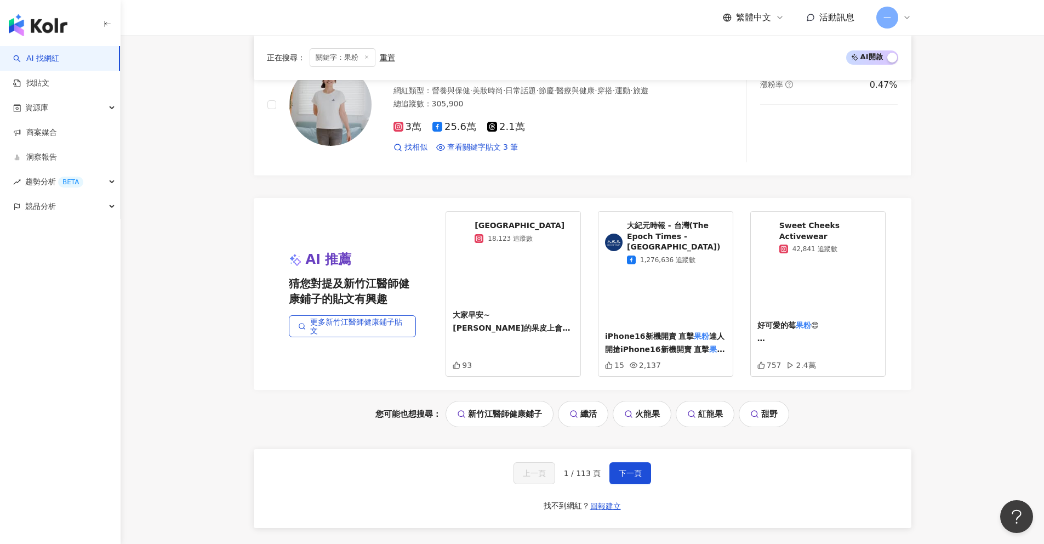
scroll to position [2170, 0]
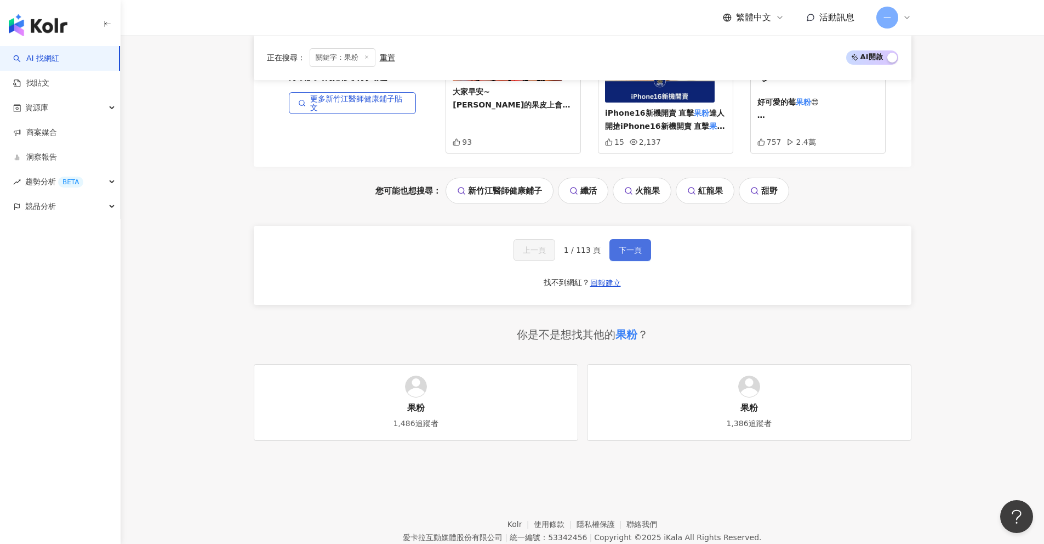
click at [620, 239] on button "下一頁" at bounding box center [630, 250] width 42 height 22
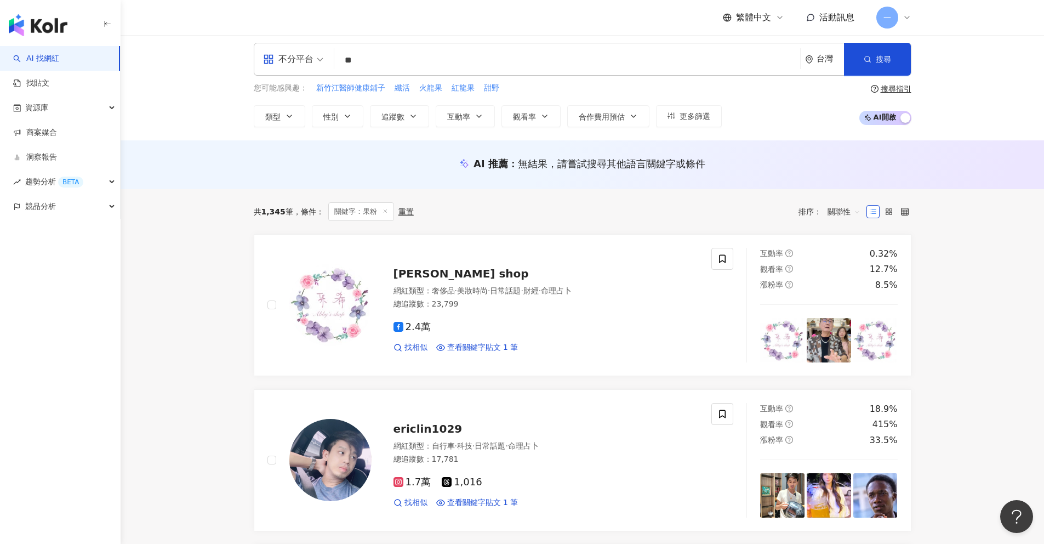
scroll to position [0, 0]
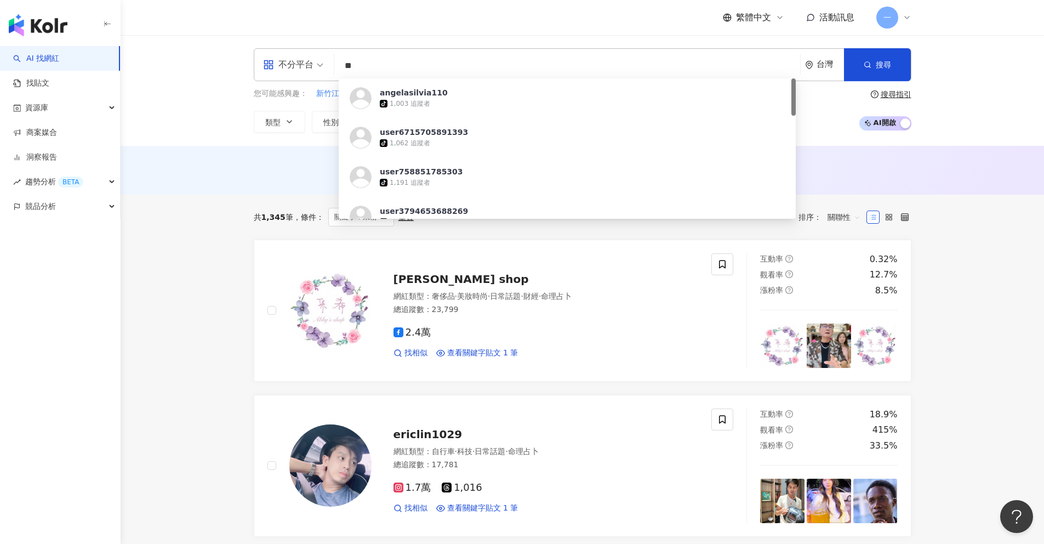
drag, startPoint x: 360, startPoint y: 69, endPoint x: 338, endPoint y: 67, distance: 21.4
click at [339, 67] on input "**" at bounding box center [567, 65] width 457 height 21
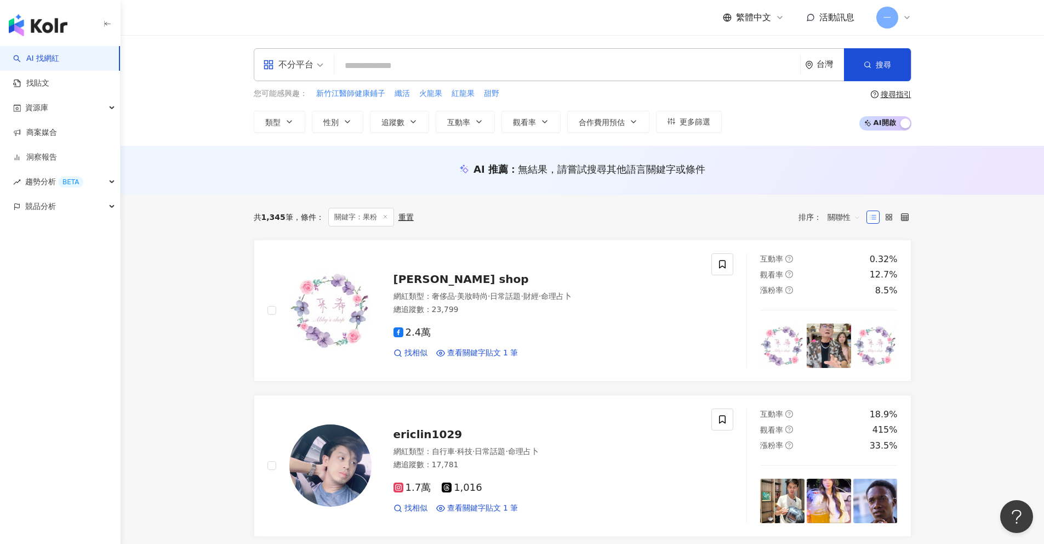
type input "*"
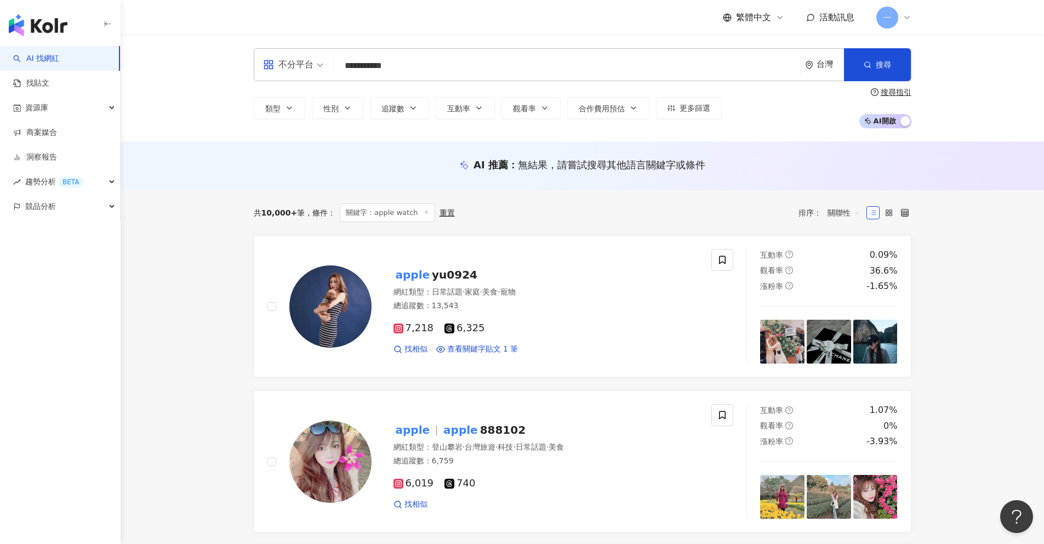
type input "**********"
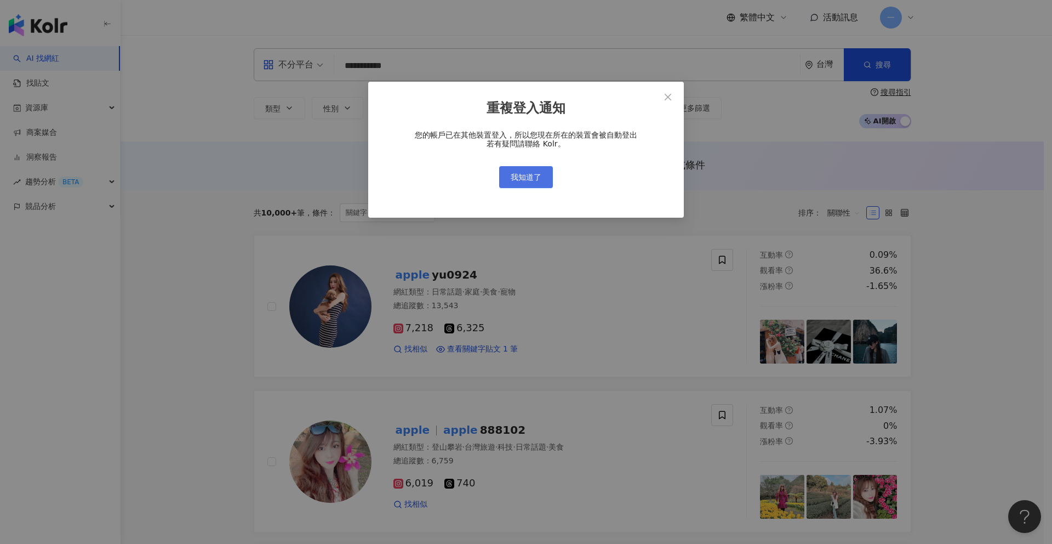
click at [532, 176] on span "我知道了" at bounding box center [526, 177] width 31 height 9
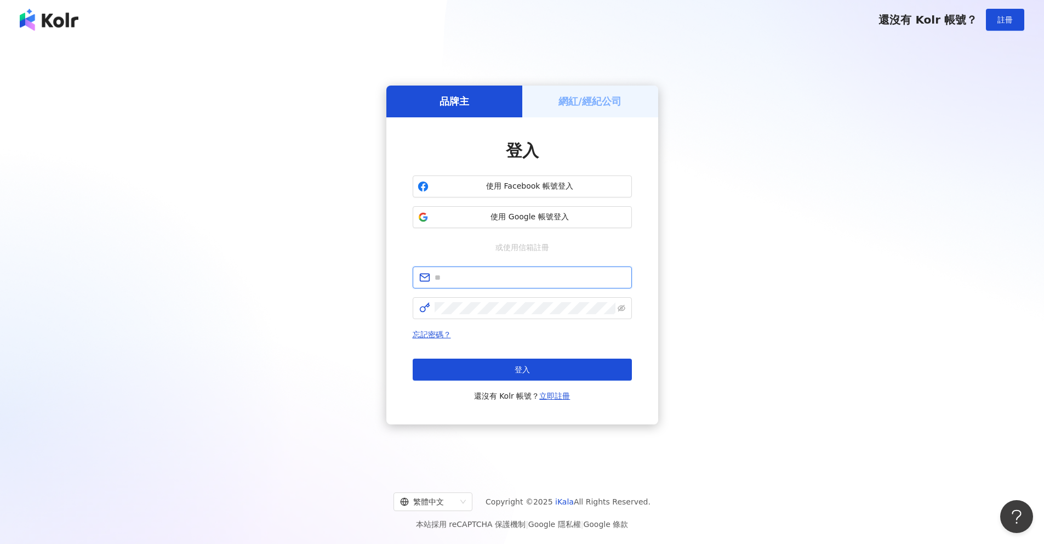
type input "**********"
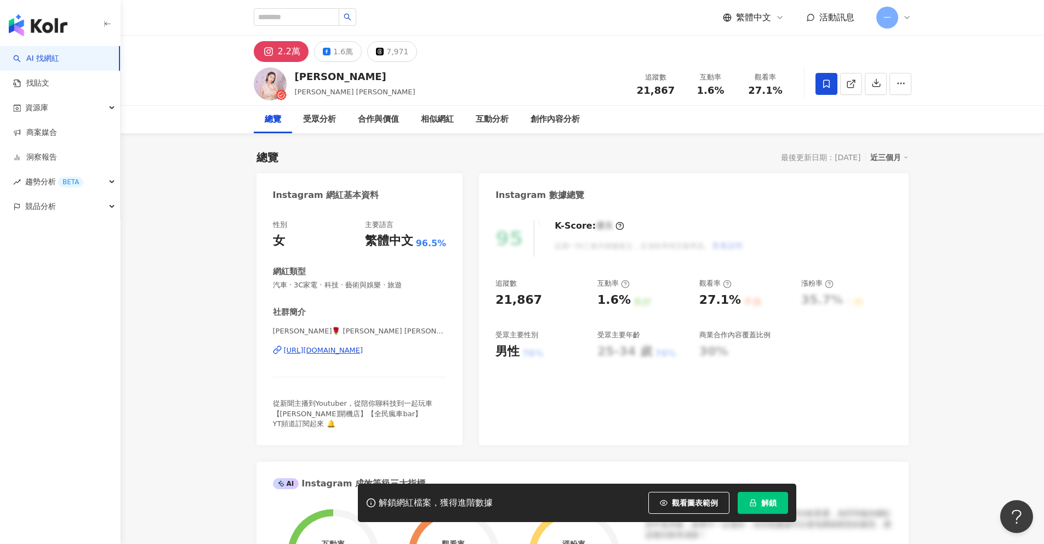
click at [332, 351] on div "https://www.instagram.com/circlelisa/" at bounding box center [323, 350] width 79 height 10
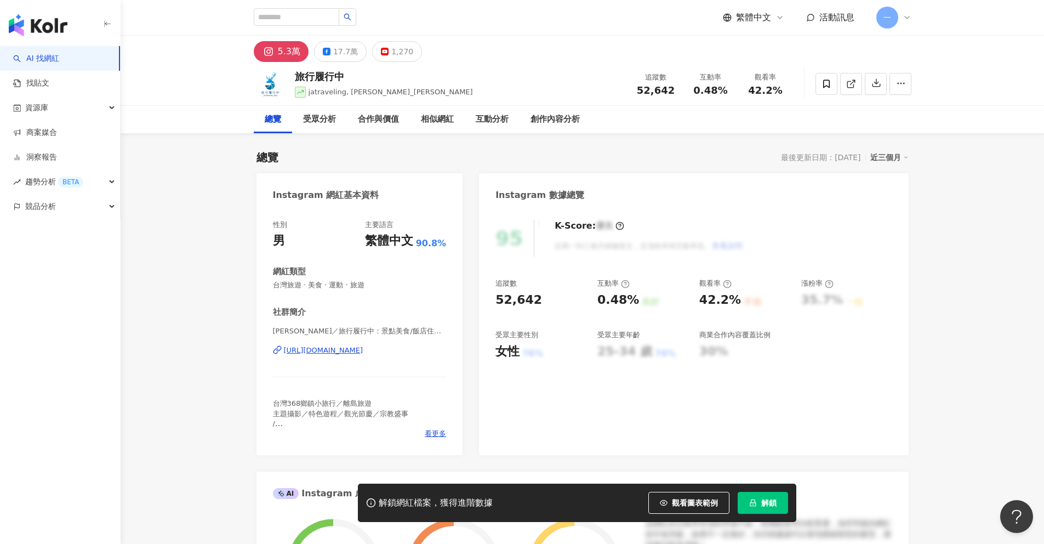
click at [363, 350] on div "https://www.instagram.com/jatraveling/" at bounding box center [323, 350] width 79 height 10
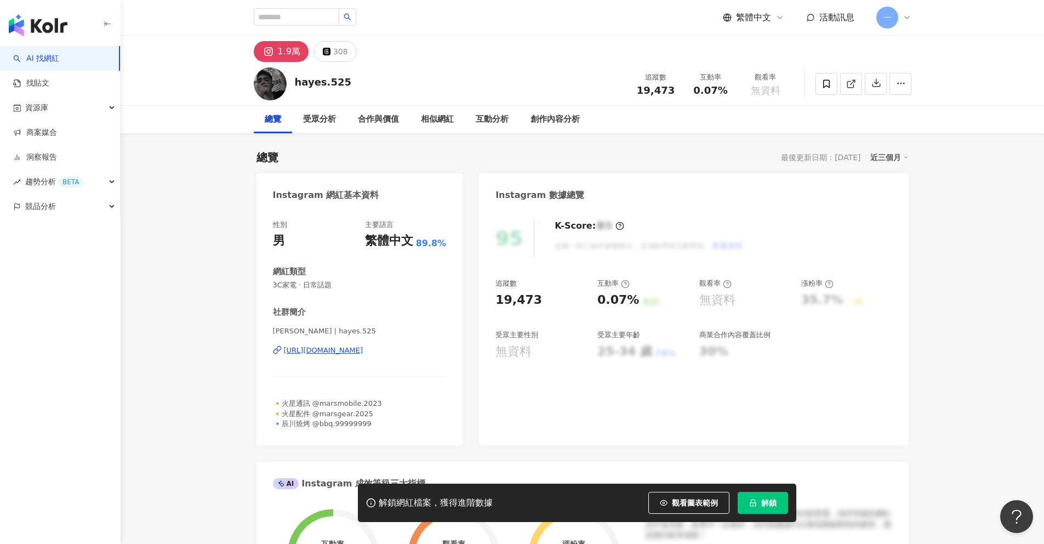
click at [314, 352] on div "https://www.instagram.com/hayes.525/" at bounding box center [323, 350] width 79 height 10
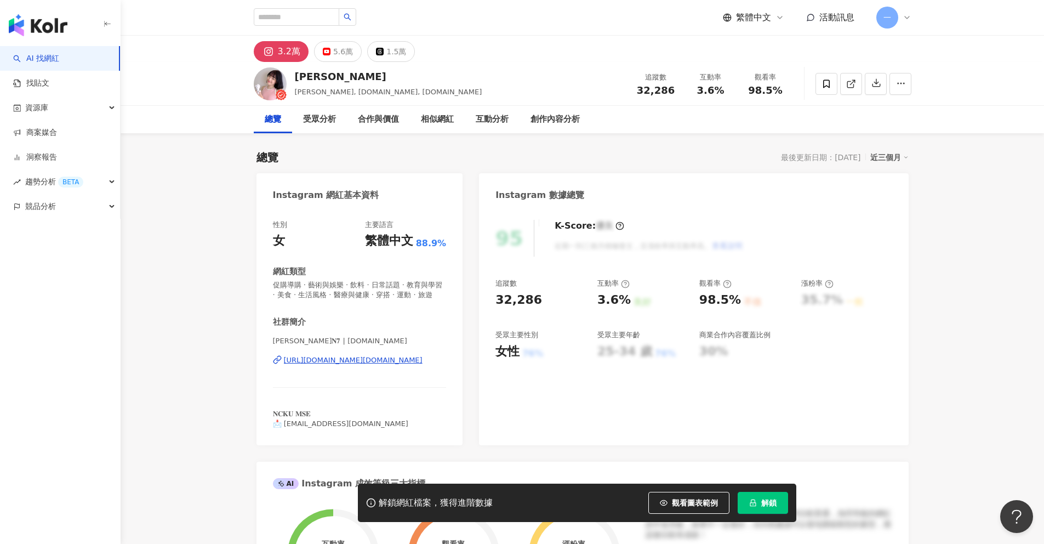
click at [350, 361] on div "[URL][DOMAIN_NAME][DOMAIN_NAME]" at bounding box center [353, 360] width 139 height 10
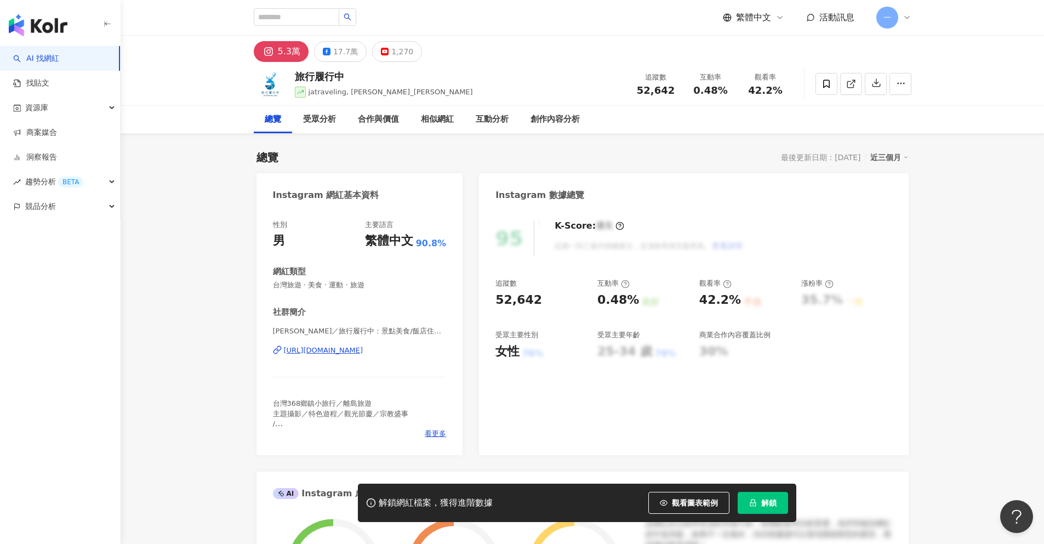
click at [363, 349] on div "[URL][DOMAIN_NAME]" at bounding box center [323, 350] width 79 height 10
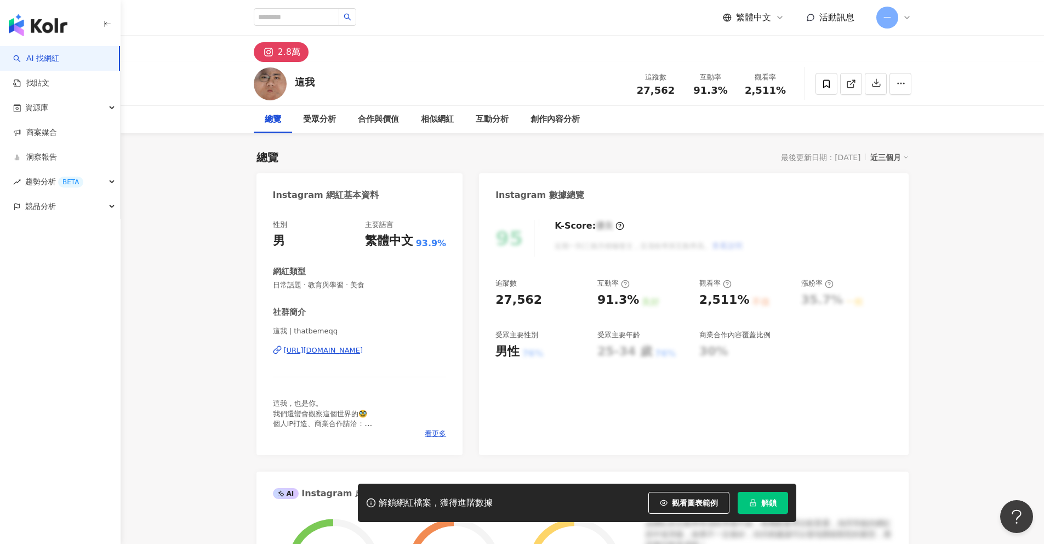
click at [363, 353] on div "[URL][DOMAIN_NAME]" at bounding box center [323, 350] width 79 height 10
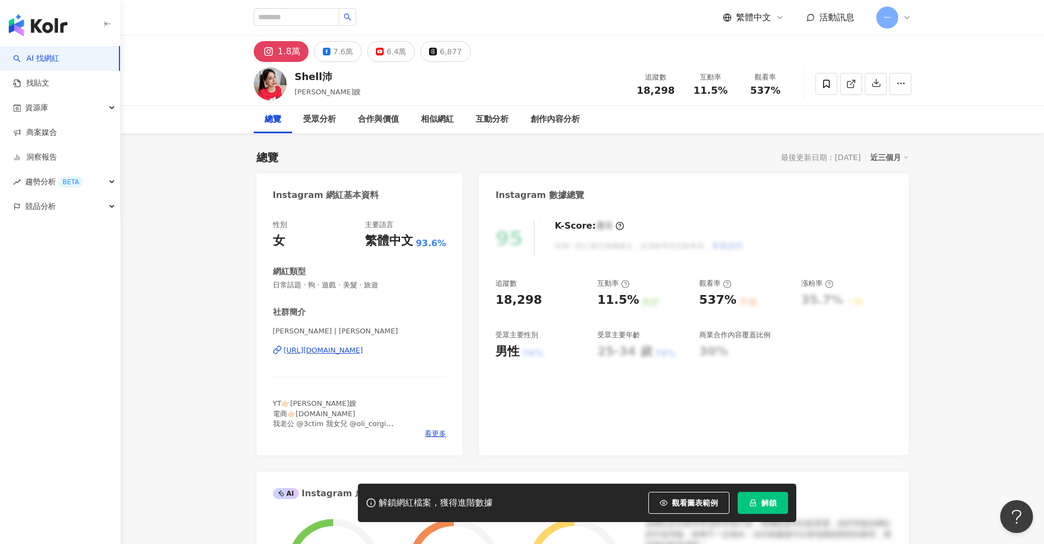
click at [363, 348] on div "[URL][DOMAIN_NAME]" at bounding box center [323, 350] width 79 height 10
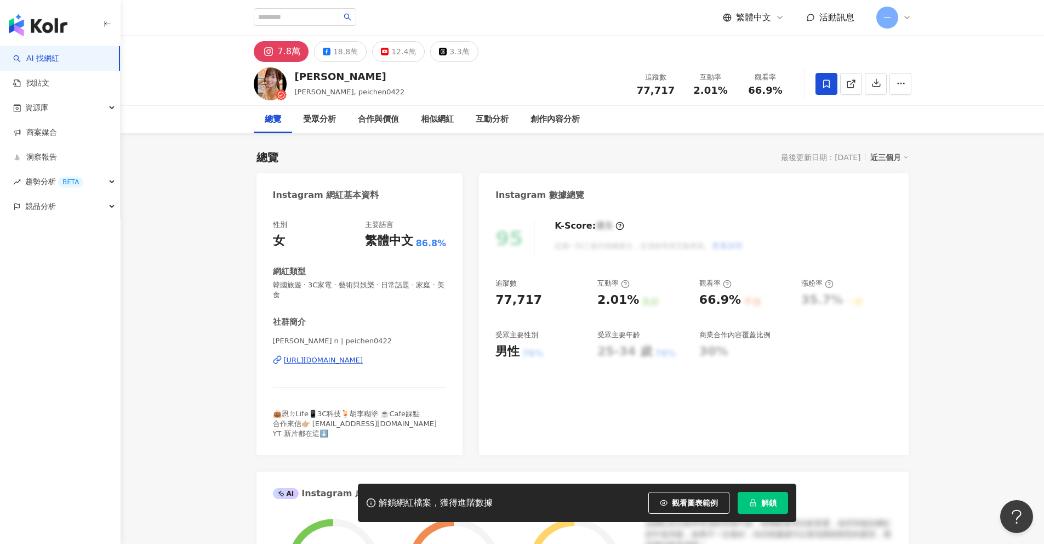
click at [363, 360] on div "[URL][DOMAIN_NAME]" at bounding box center [323, 360] width 79 height 10
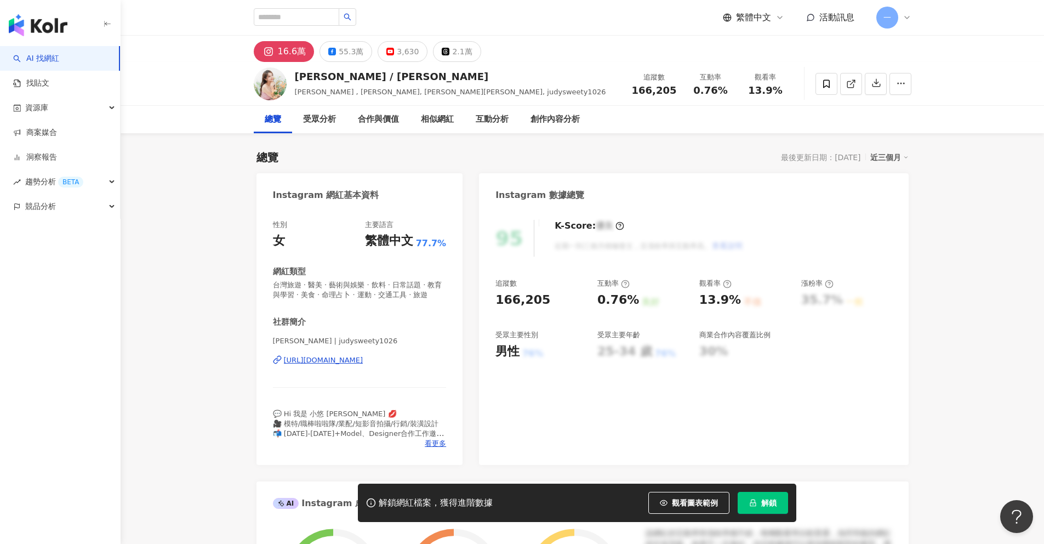
click at [363, 361] on div "https://www.instagram.com/judysweety1026/" at bounding box center [323, 360] width 79 height 10
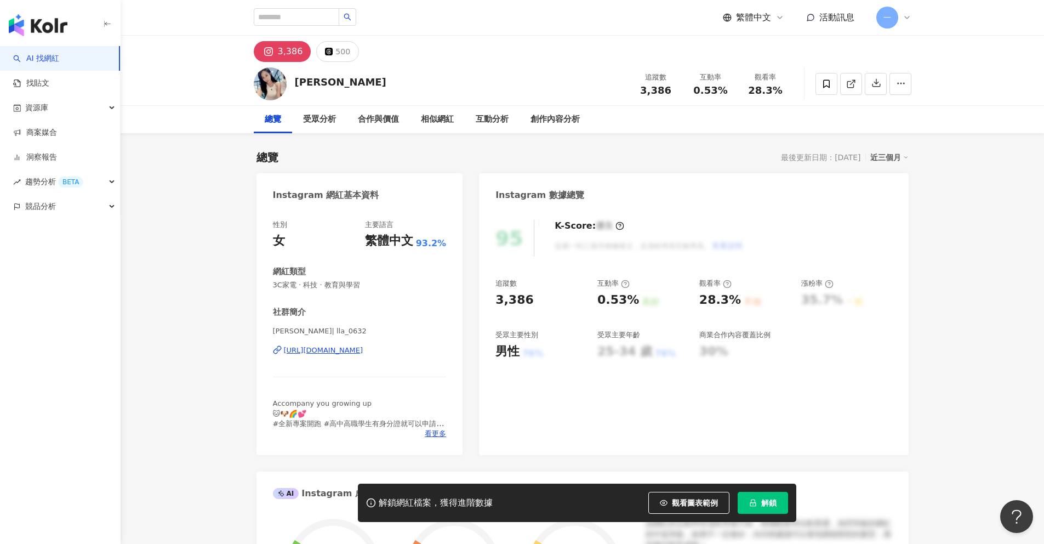
click at [359, 352] on div "[URL][DOMAIN_NAME]" at bounding box center [323, 350] width 79 height 10
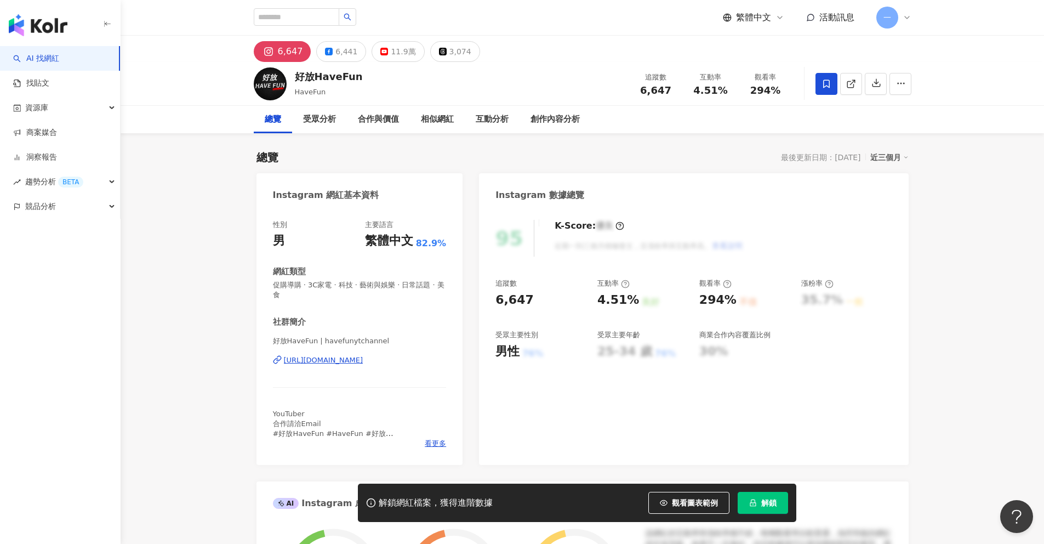
click at [363, 360] on div "https://www.instagram.com/havefunytchannel/" at bounding box center [323, 360] width 79 height 10
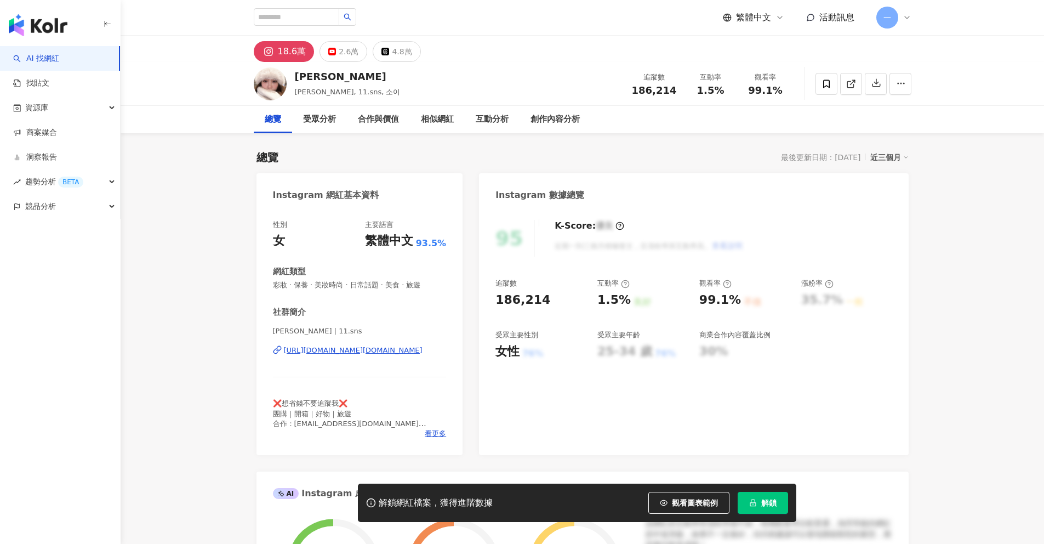
click at [379, 352] on div "[URL][DOMAIN_NAME][DOMAIN_NAME]" at bounding box center [353, 350] width 139 height 10
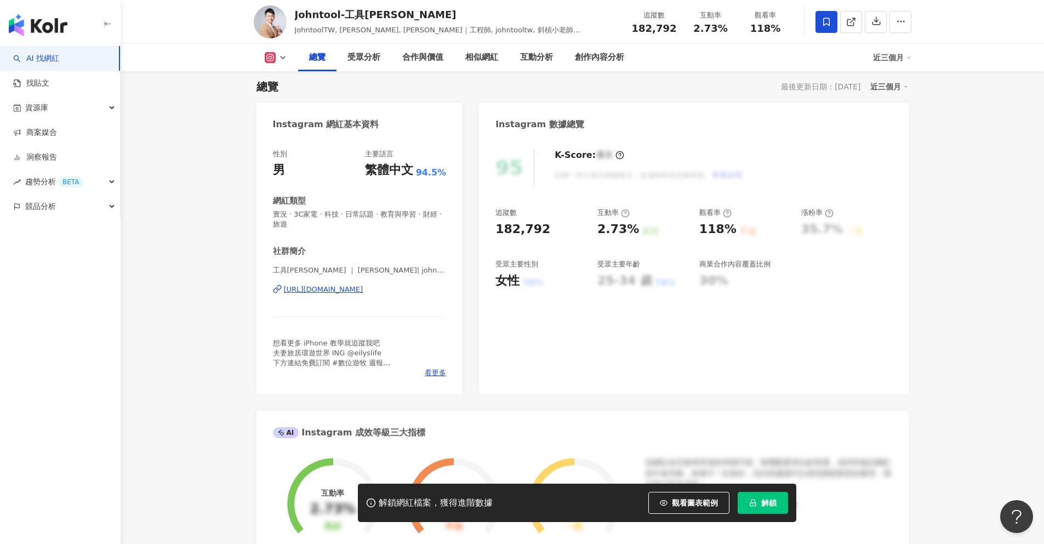
click at [363, 288] on div "[URL][DOMAIN_NAME]" at bounding box center [323, 289] width 79 height 10
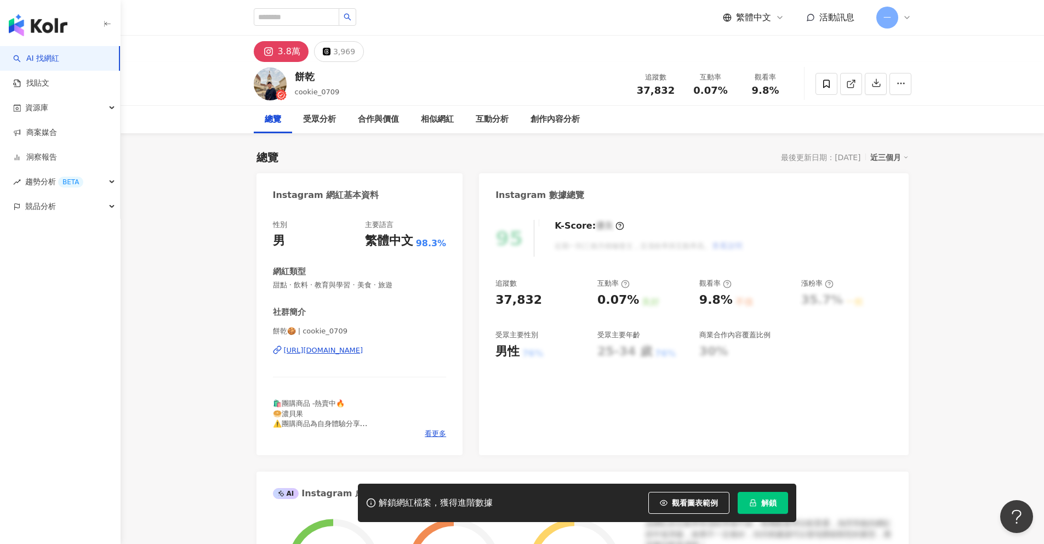
click at [363, 350] on div "https://www.instagram.com/cookie_0709/" at bounding box center [323, 350] width 79 height 10
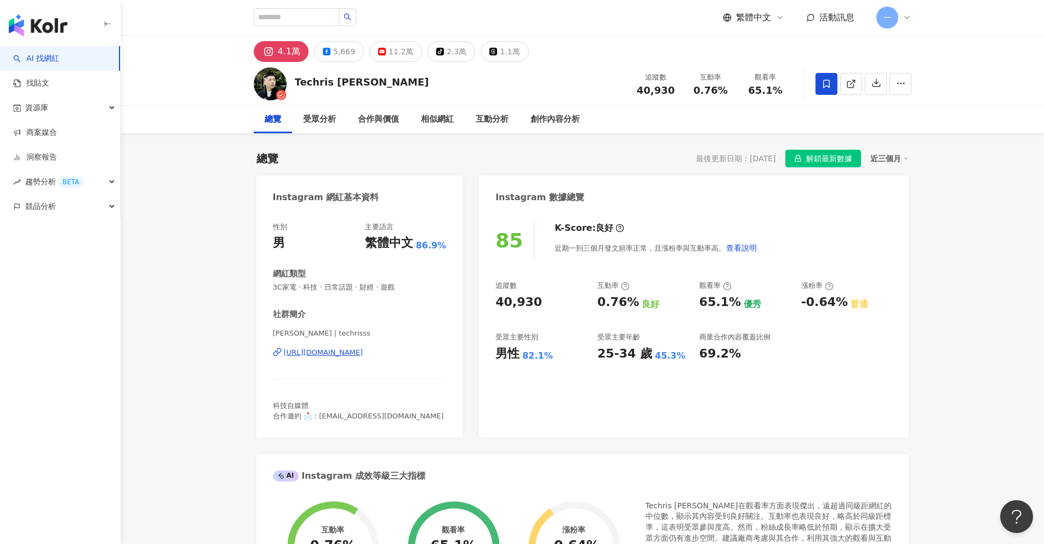
click at [363, 350] on div "https://www.instagram.com/techrisss/" at bounding box center [323, 352] width 79 height 10
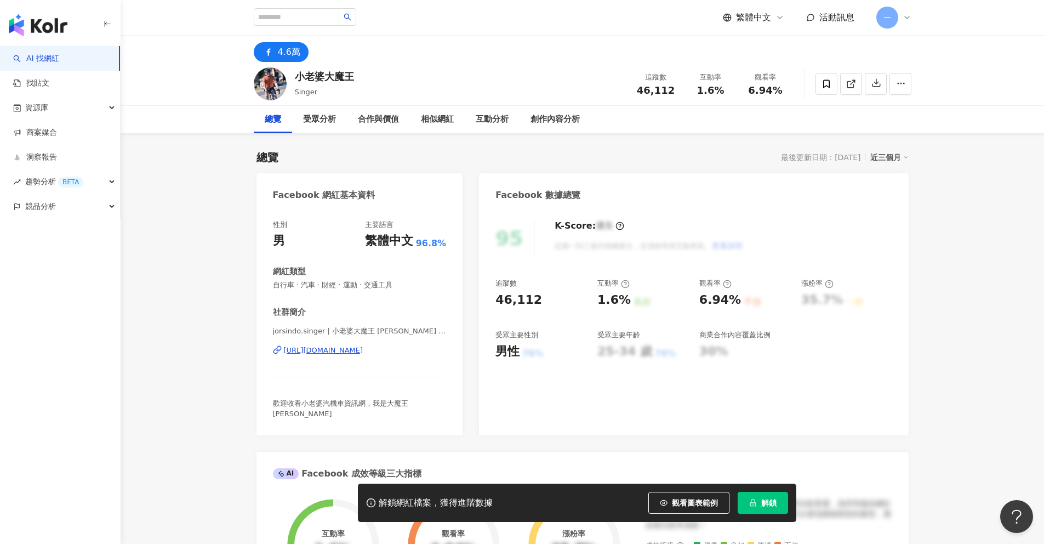
click at [340, 348] on div "https://www.facebook.com/1428146947442594" at bounding box center [323, 350] width 79 height 10
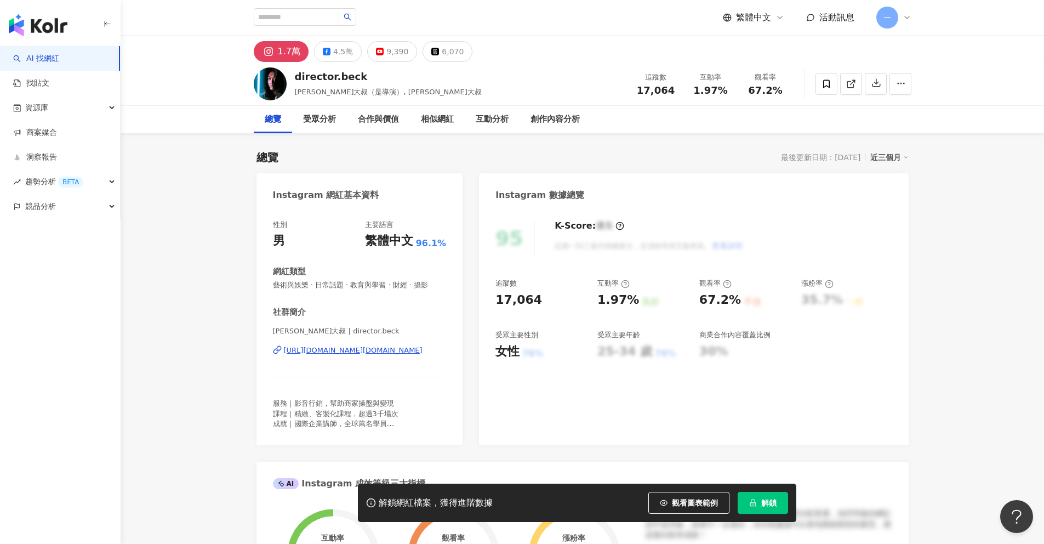
click at [395, 349] on div "https://www.instagram.com/director.beck/" at bounding box center [353, 350] width 139 height 10
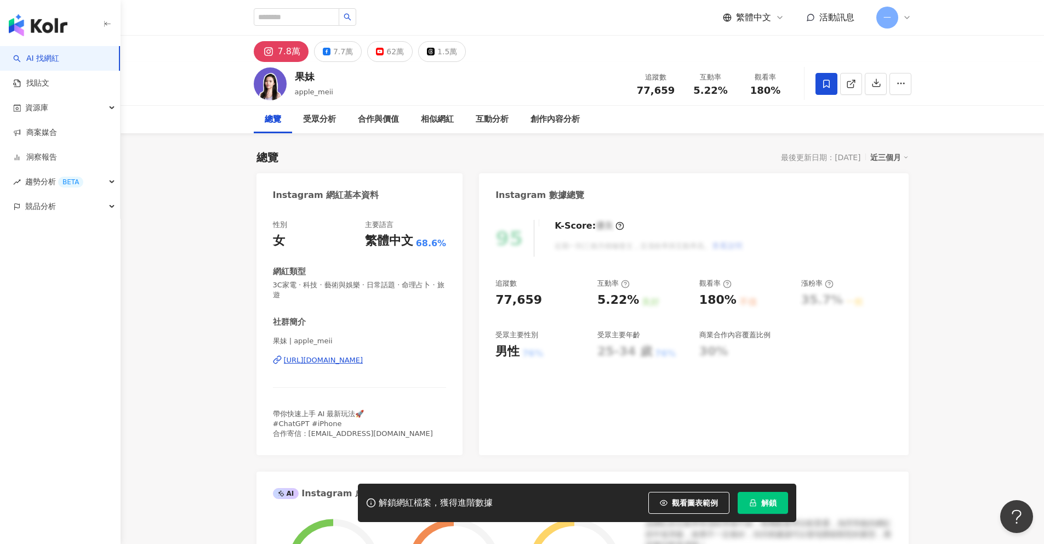
click at [363, 356] on div "[URL][DOMAIN_NAME]" at bounding box center [323, 360] width 79 height 10
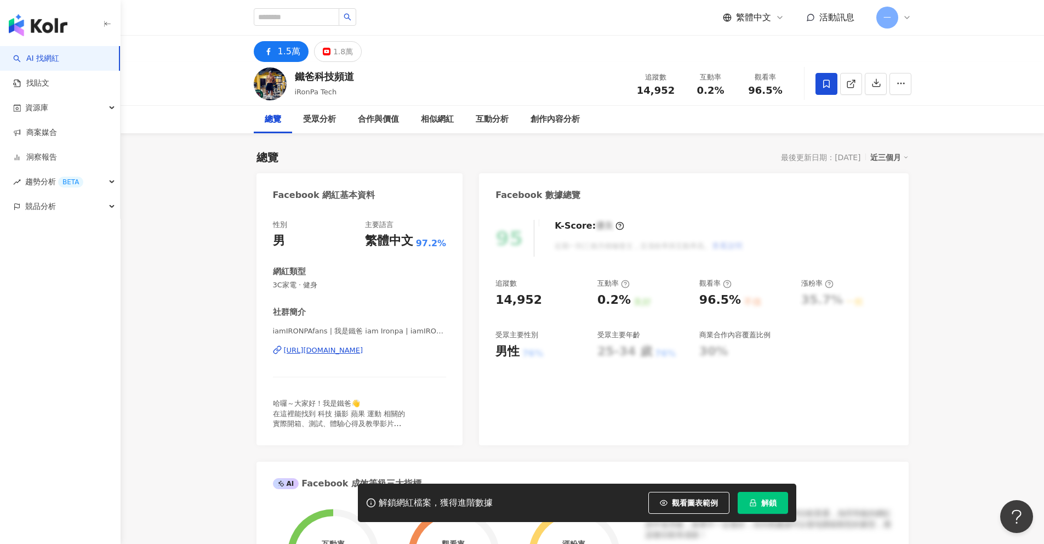
click at [363, 349] on div "https://www.facebook.com/101547581745167" at bounding box center [323, 350] width 79 height 10
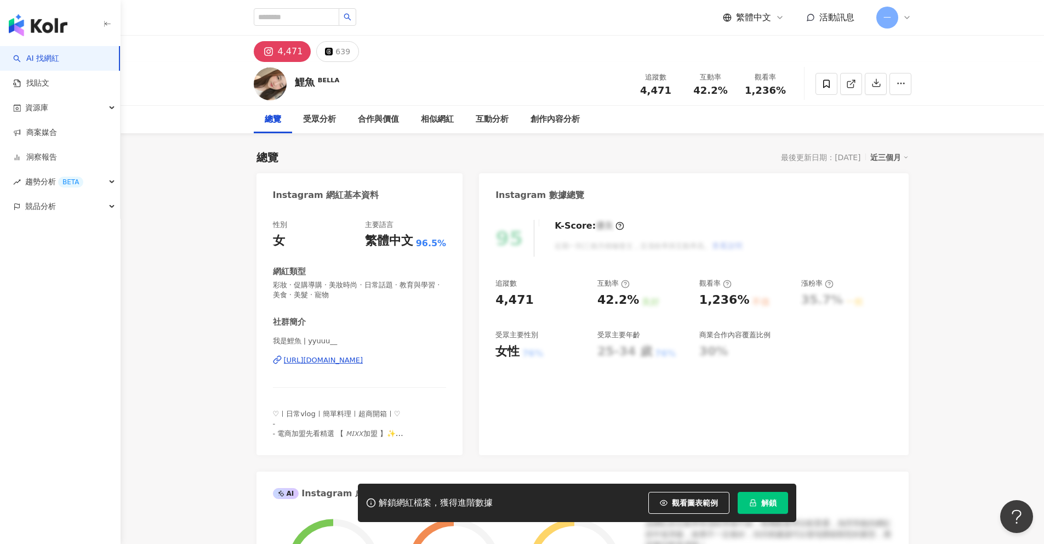
click at [363, 359] on div "https://www.instagram.com/yyuuu__/" at bounding box center [323, 360] width 79 height 10
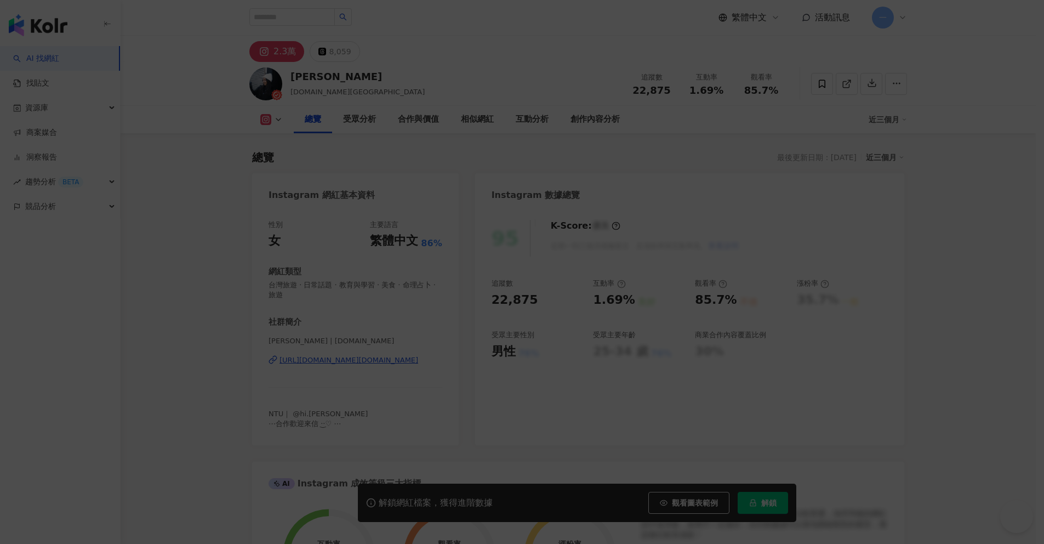
click at [363, 362] on div "登入時效已逾期，請重新登入 請重新登入繼續使用 Kolr 服務。 重新登入" at bounding box center [522, 272] width 1044 height 544
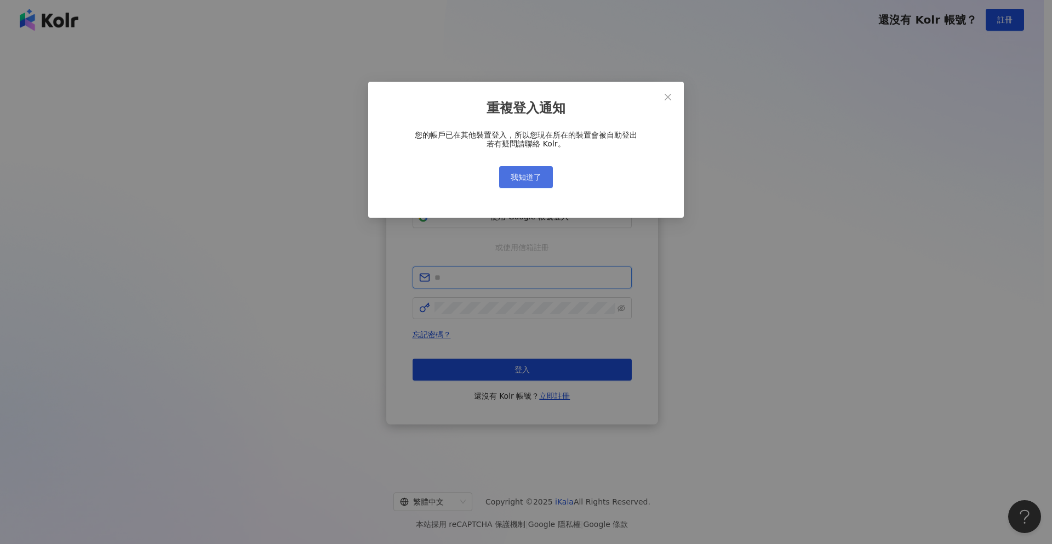
type input "**********"
click at [532, 178] on span "我知道了" at bounding box center [526, 177] width 31 height 9
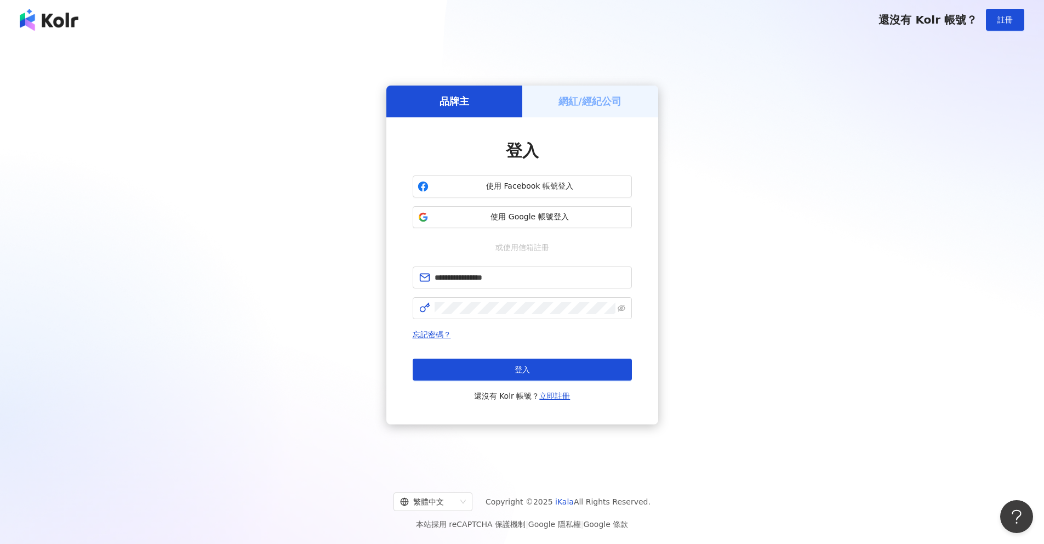
click at [539, 364] on button "登入" at bounding box center [522, 369] width 219 height 22
type input "**********"
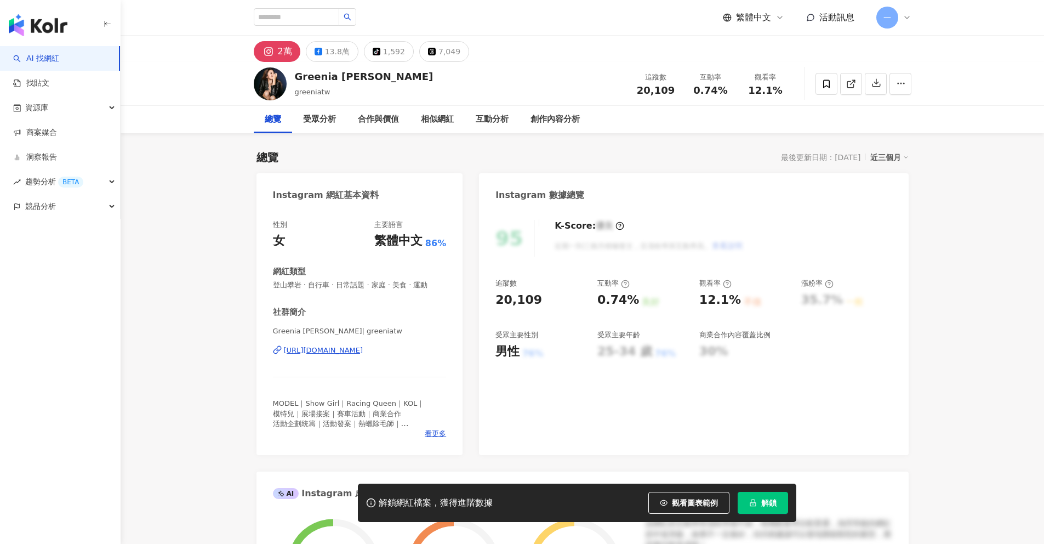
click at [363, 352] on div "[URL][DOMAIN_NAME]" at bounding box center [323, 350] width 79 height 10
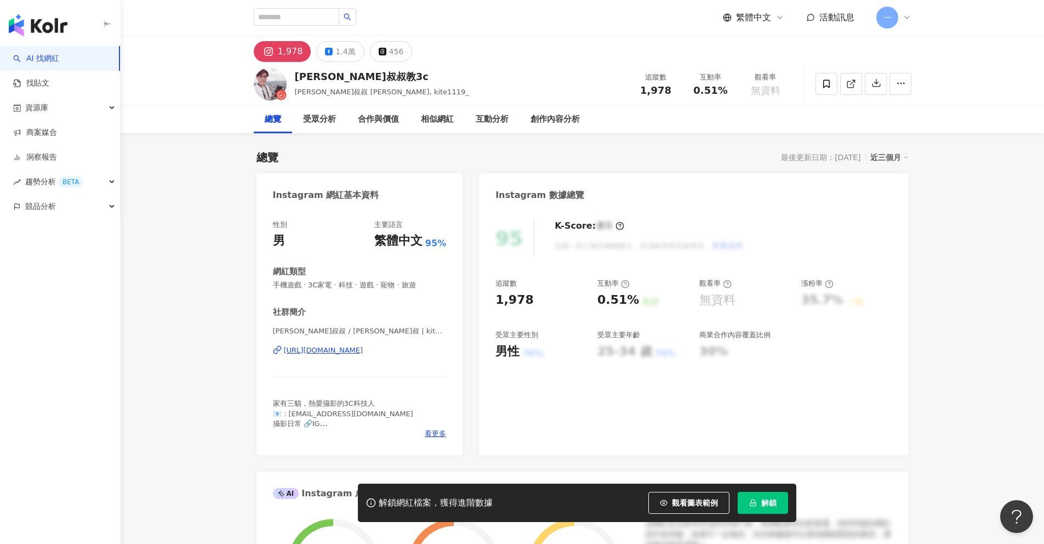
click at [329, 351] on div "[URL][DOMAIN_NAME]" at bounding box center [323, 350] width 79 height 10
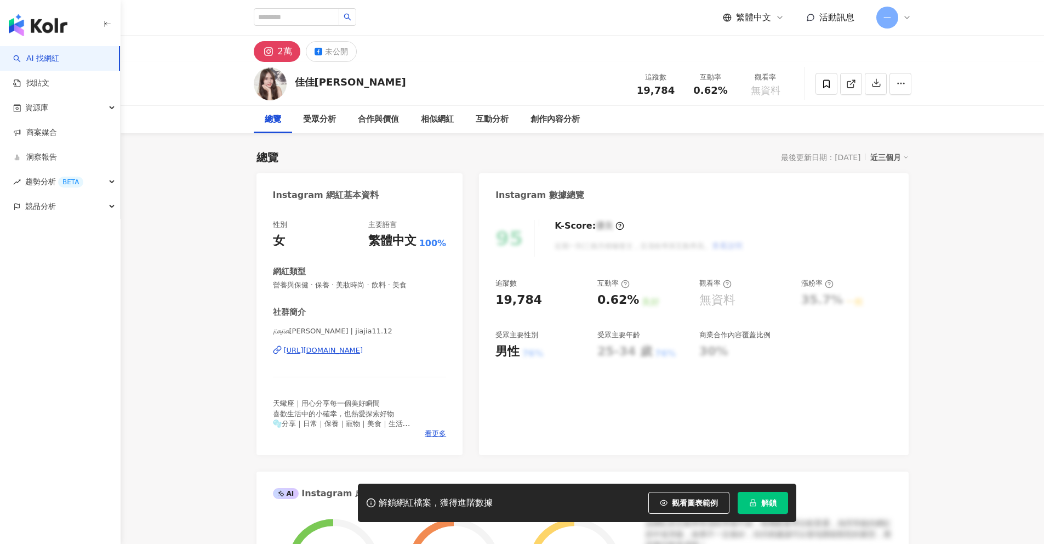
click at [363, 351] on div "https://www.instagram.com/jiajia11.12/" at bounding box center [323, 350] width 79 height 10
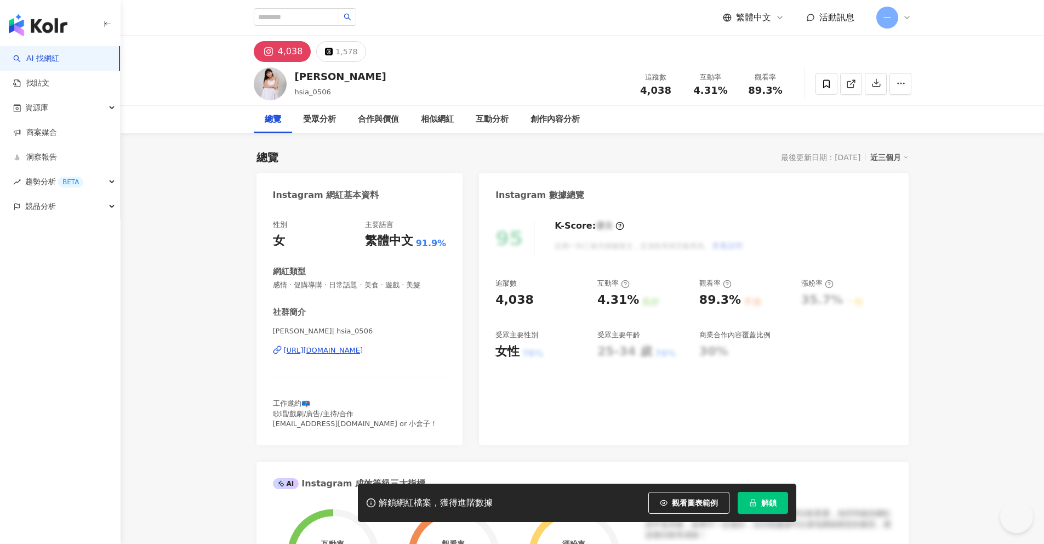
click at [335, 352] on div "[URL][DOMAIN_NAME]" at bounding box center [323, 350] width 79 height 10
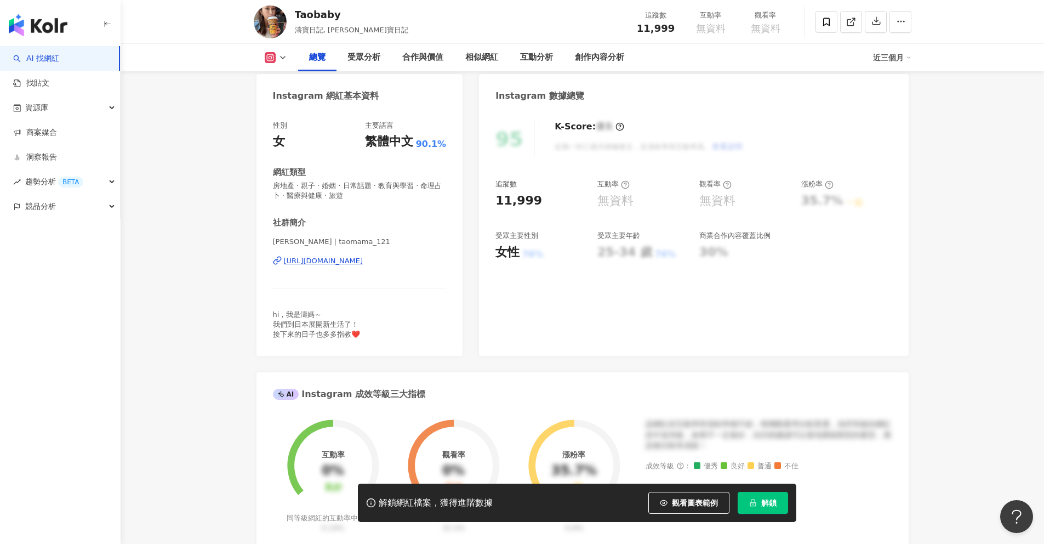
click at [336, 261] on div "https://www.instagram.com/taomama_121/" at bounding box center [323, 261] width 79 height 10
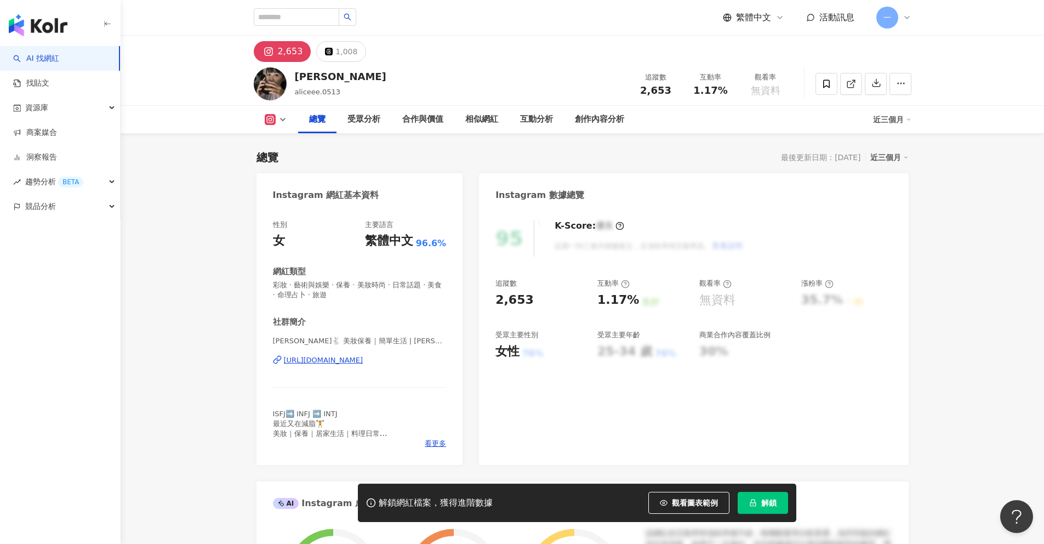
click at [363, 360] on div "https://www.instagram.com/aliceee.0513/" at bounding box center [323, 360] width 79 height 10
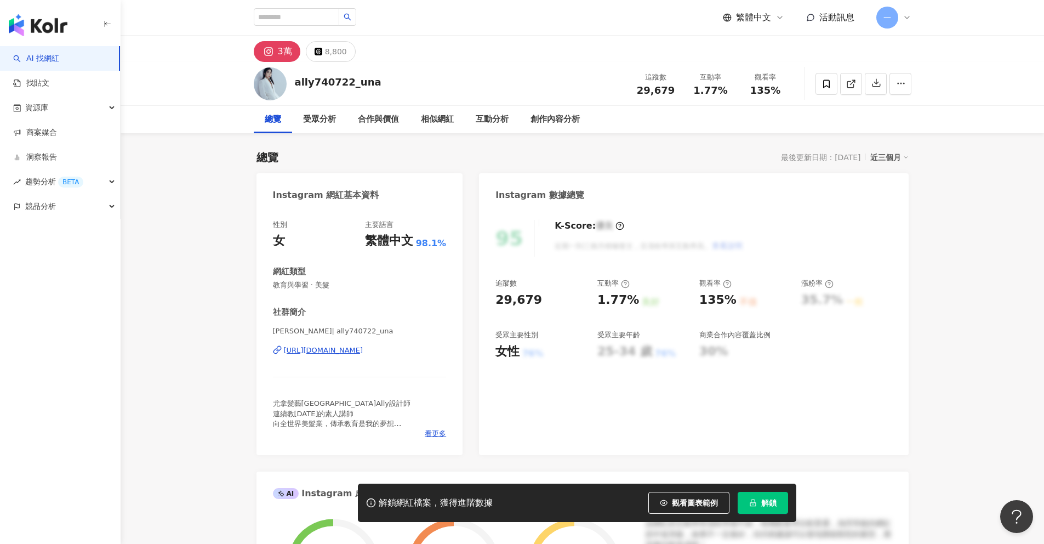
click at [355, 349] on div "https://www.instagram.com/ally740722_una/" at bounding box center [323, 350] width 79 height 10
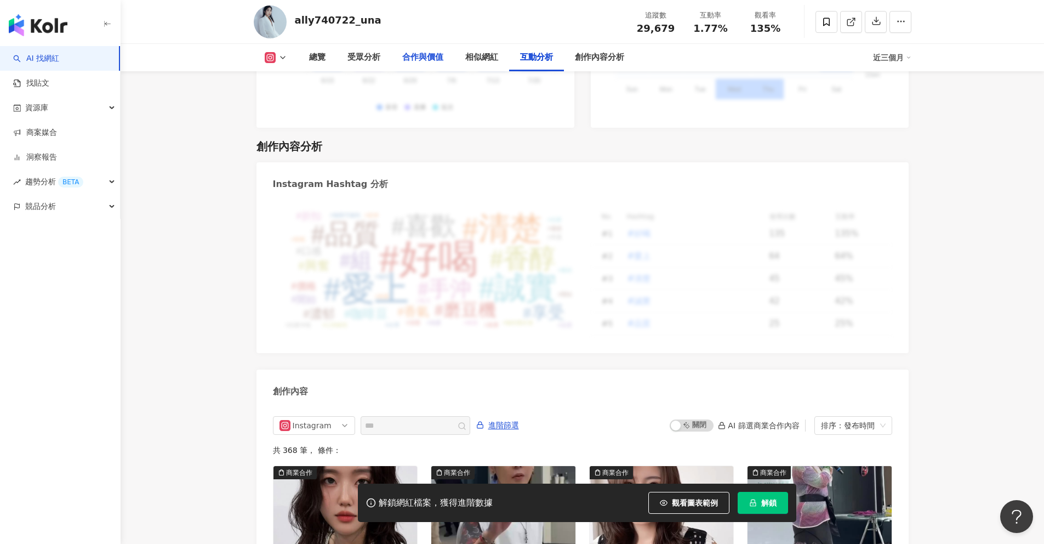
scroll to position [2815, 0]
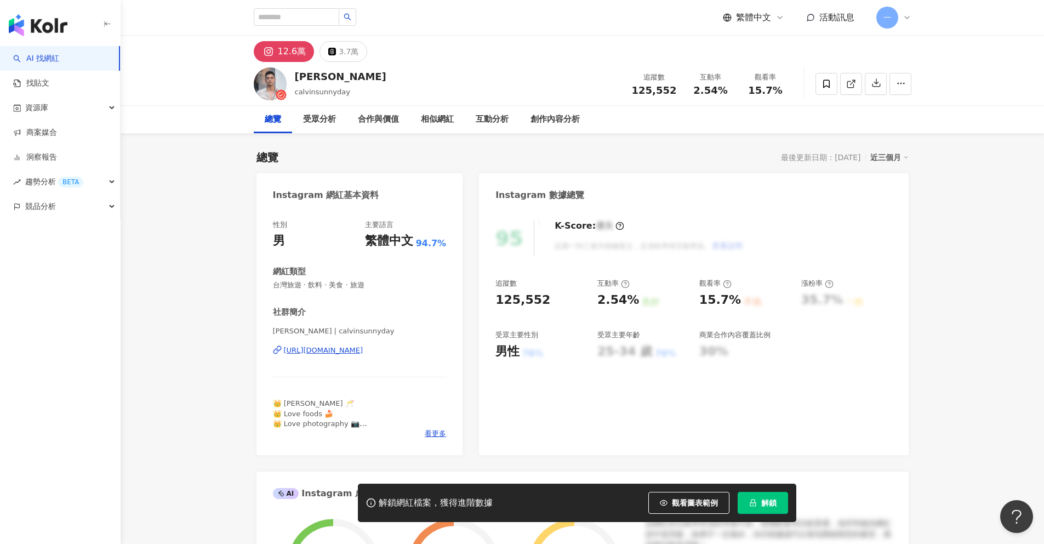
click at [363, 351] on div "https://www.instagram.com/calvinsunnyday/" at bounding box center [323, 350] width 79 height 10
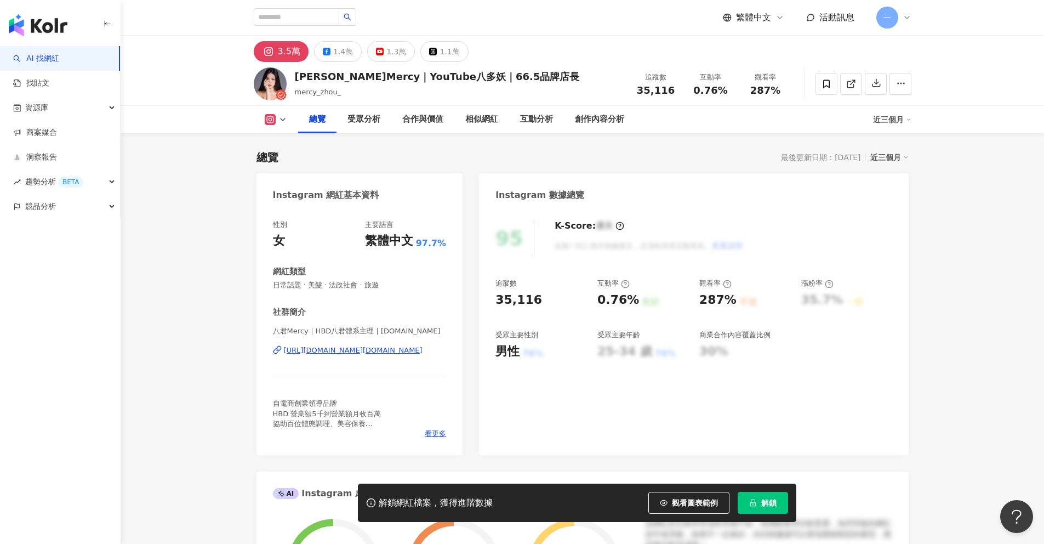
scroll to position [212, 0]
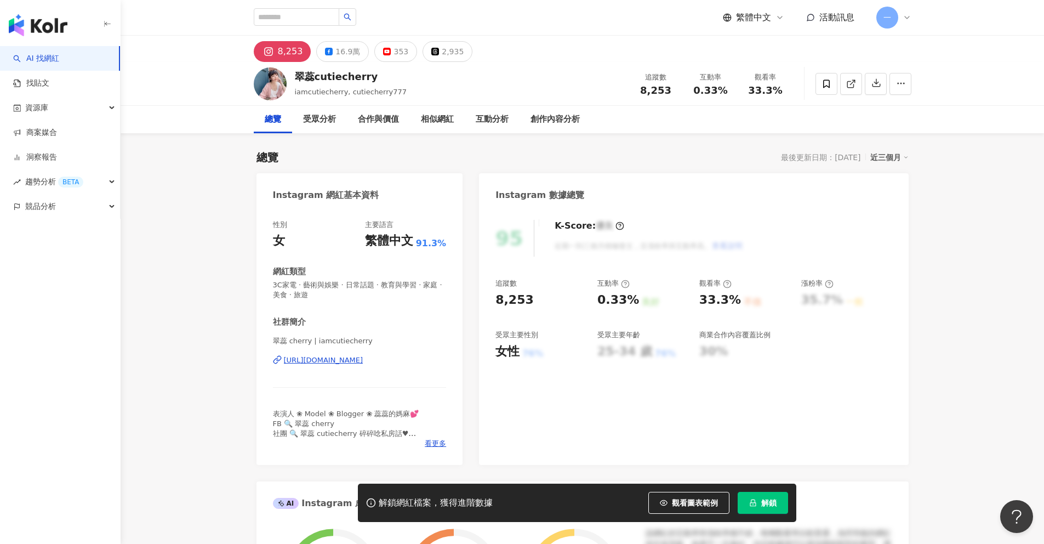
click at [363, 359] on div "https://www.instagram.com/iamcutiecherry/" at bounding box center [323, 360] width 79 height 10
